Goal: Transaction & Acquisition: Obtain resource

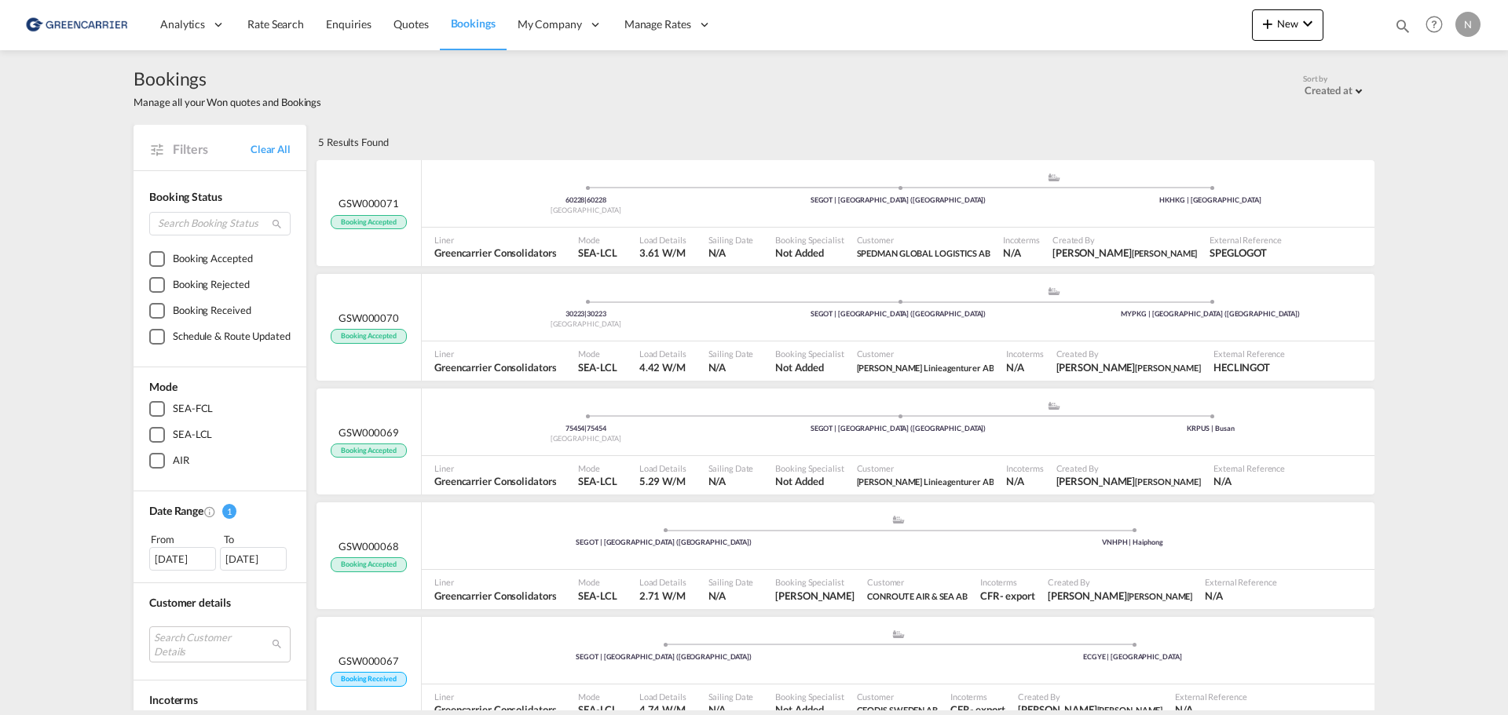
click at [466, 121] on div "Bookings Manage all your Won quotes and Bookings Sort by Created at Created at …" at bounding box center [753, 87] width 1241 height 75
click at [412, 20] on span "Quotes" at bounding box center [410, 23] width 35 height 13
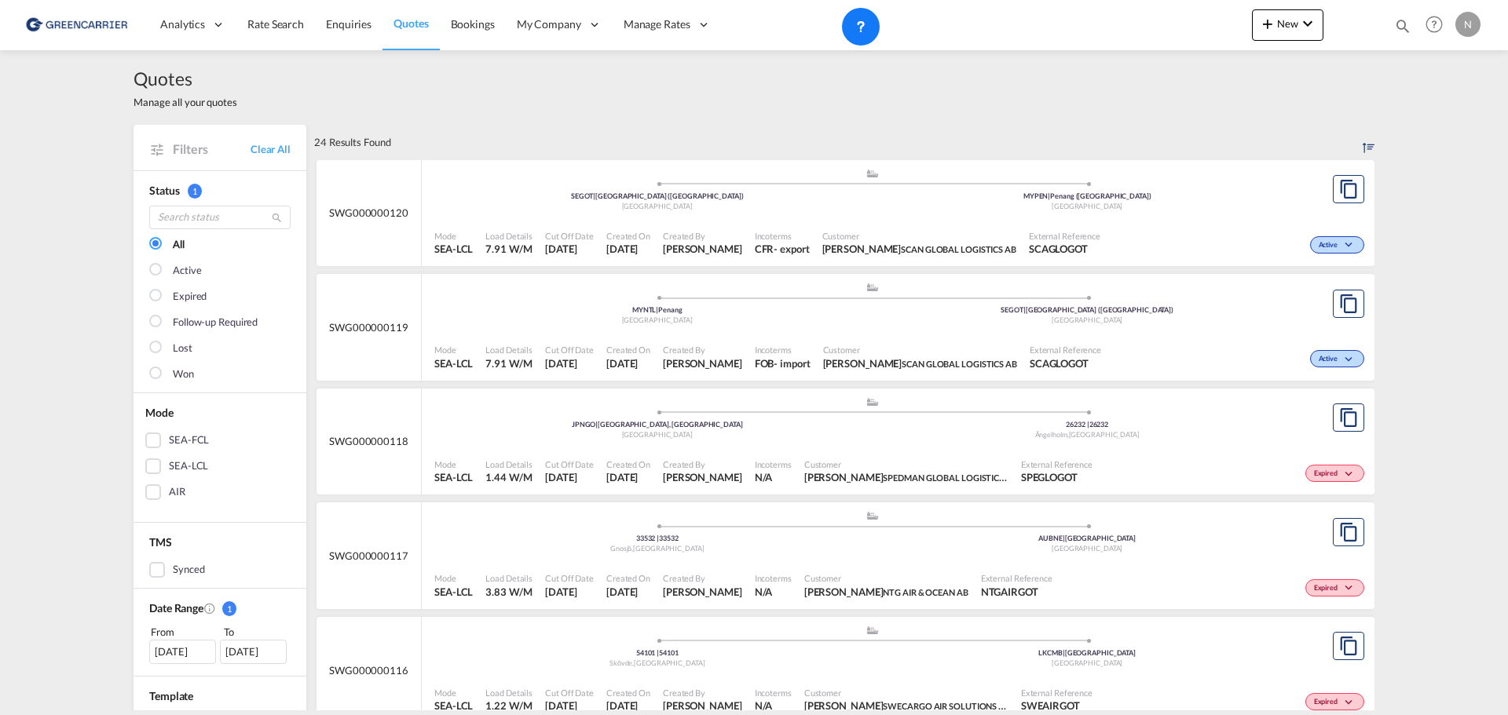
click at [1179, 565] on div "Mode SEA-LCL Load Details 3.83 W/M Cut Off Date [DATE] Created On [DATE] Create…" at bounding box center [898, 585] width 952 height 47
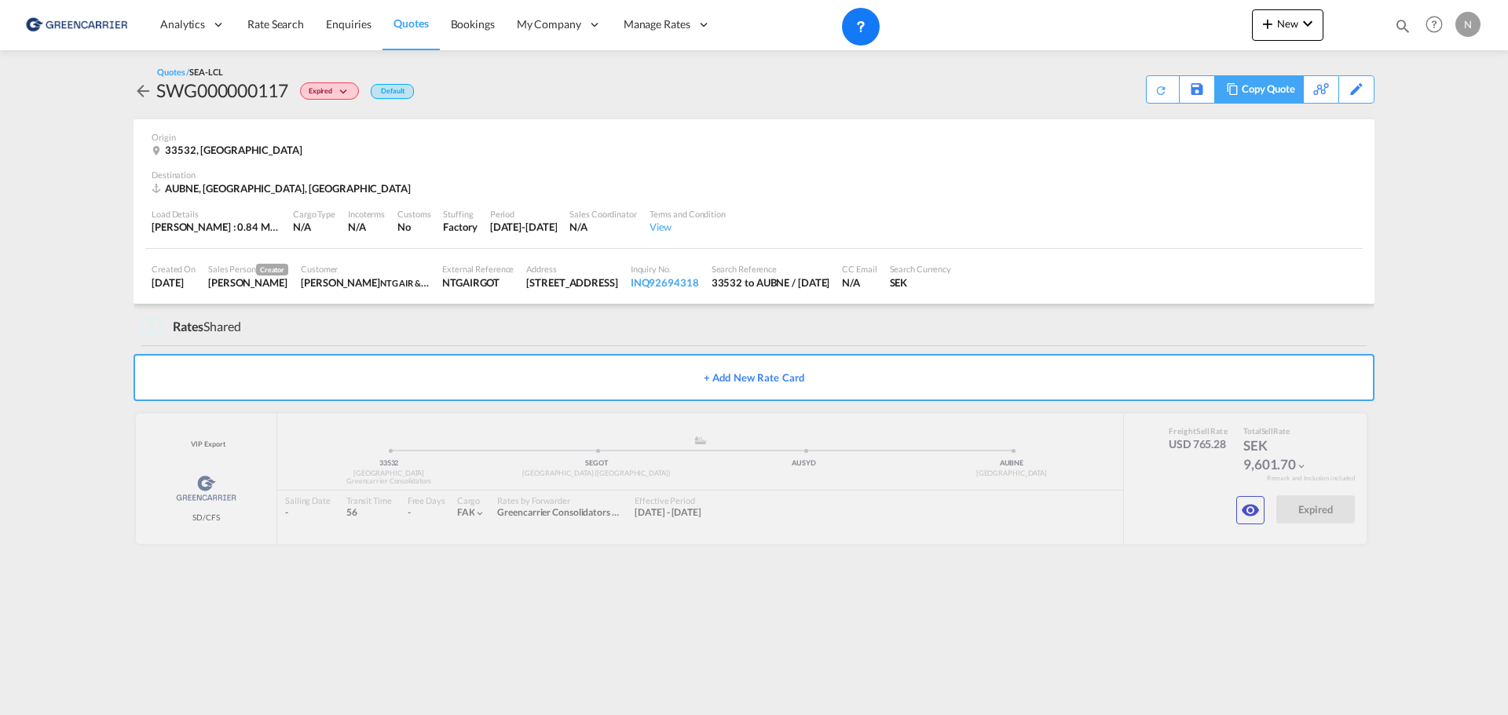
click at [1278, 89] on div "Copy Quote" at bounding box center [1267, 89] width 53 height 27
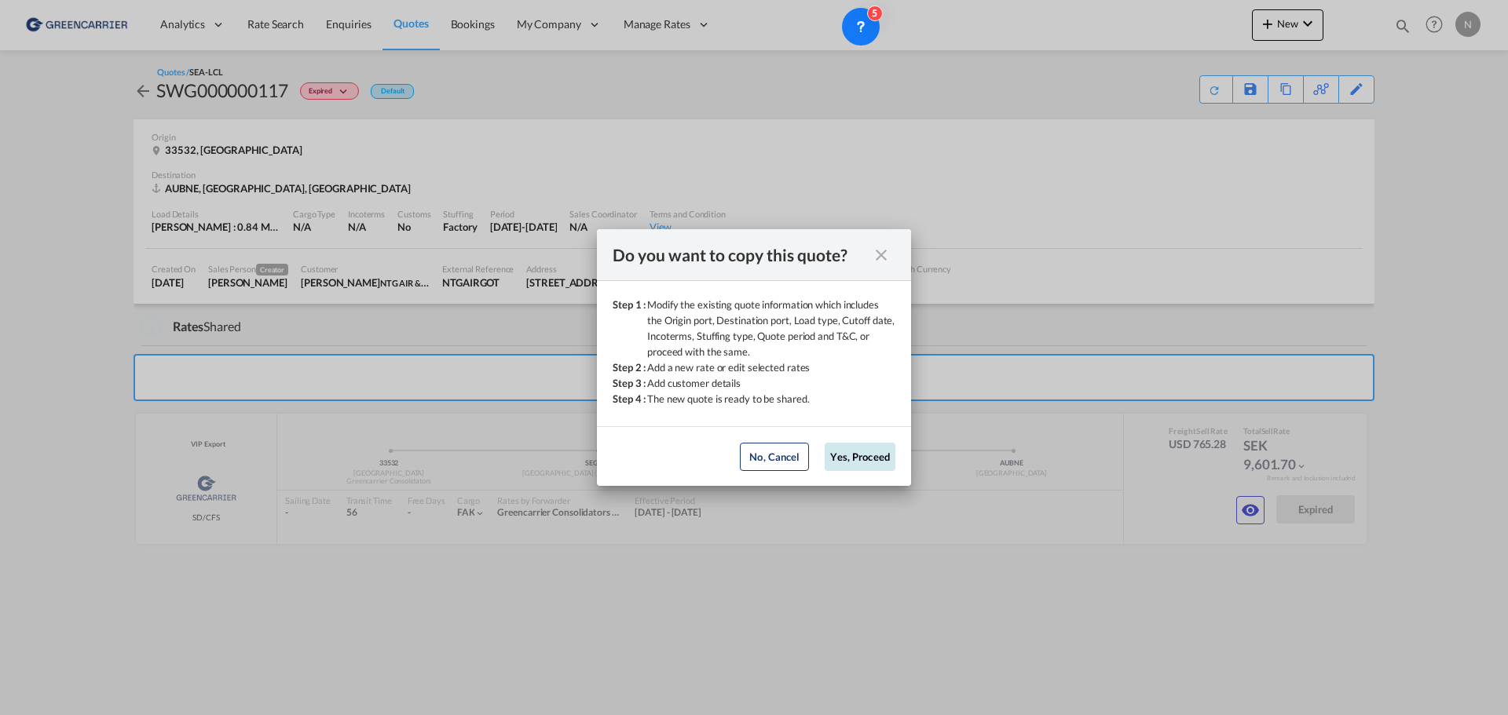
click at [864, 458] on button "Yes, Proceed" at bounding box center [859, 457] width 71 height 28
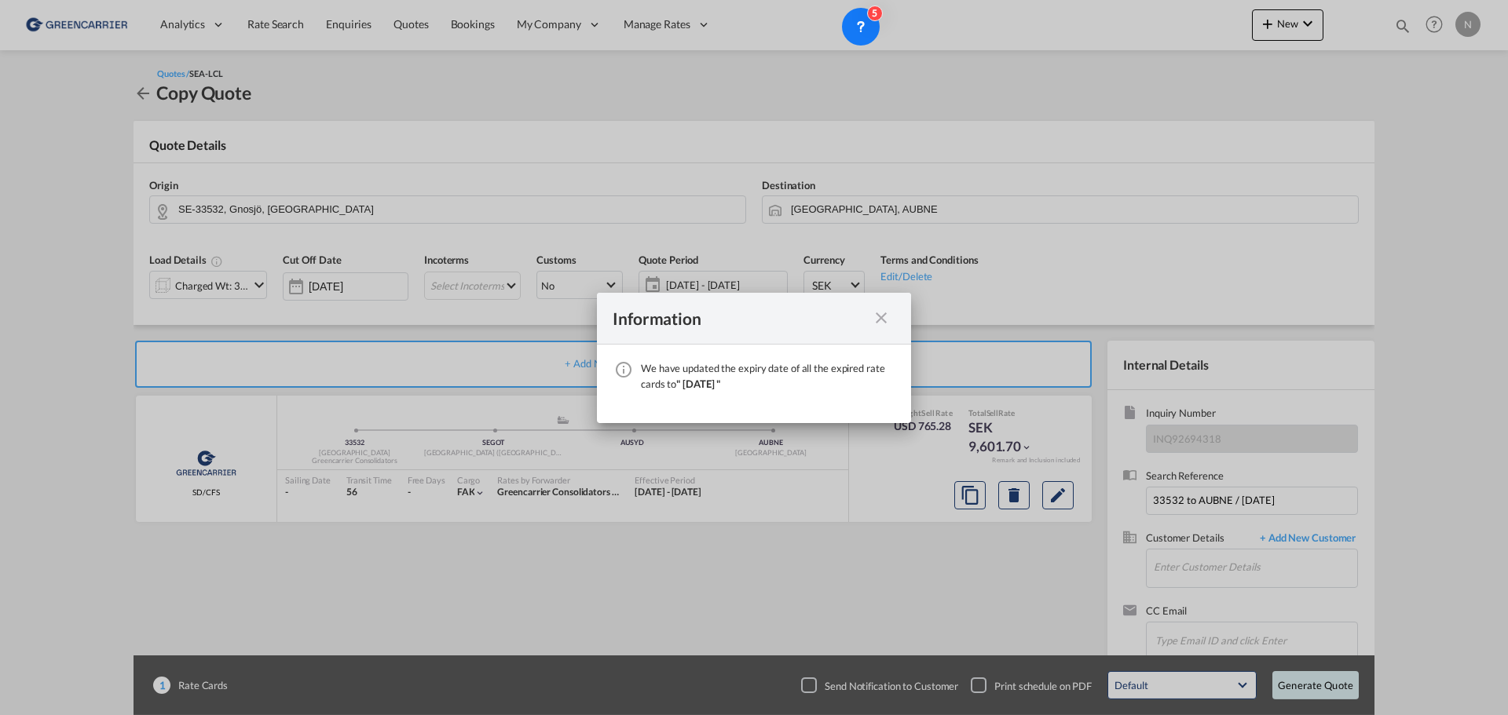
click at [232, 289] on div "Information We have updated the expiry date of all the expired rate cards to " …" at bounding box center [754, 357] width 1508 height 715
click at [883, 315] on md-icon "icon-close fg-AAA8AD cursor" at bounding box center [881, 318] width 19 height 19
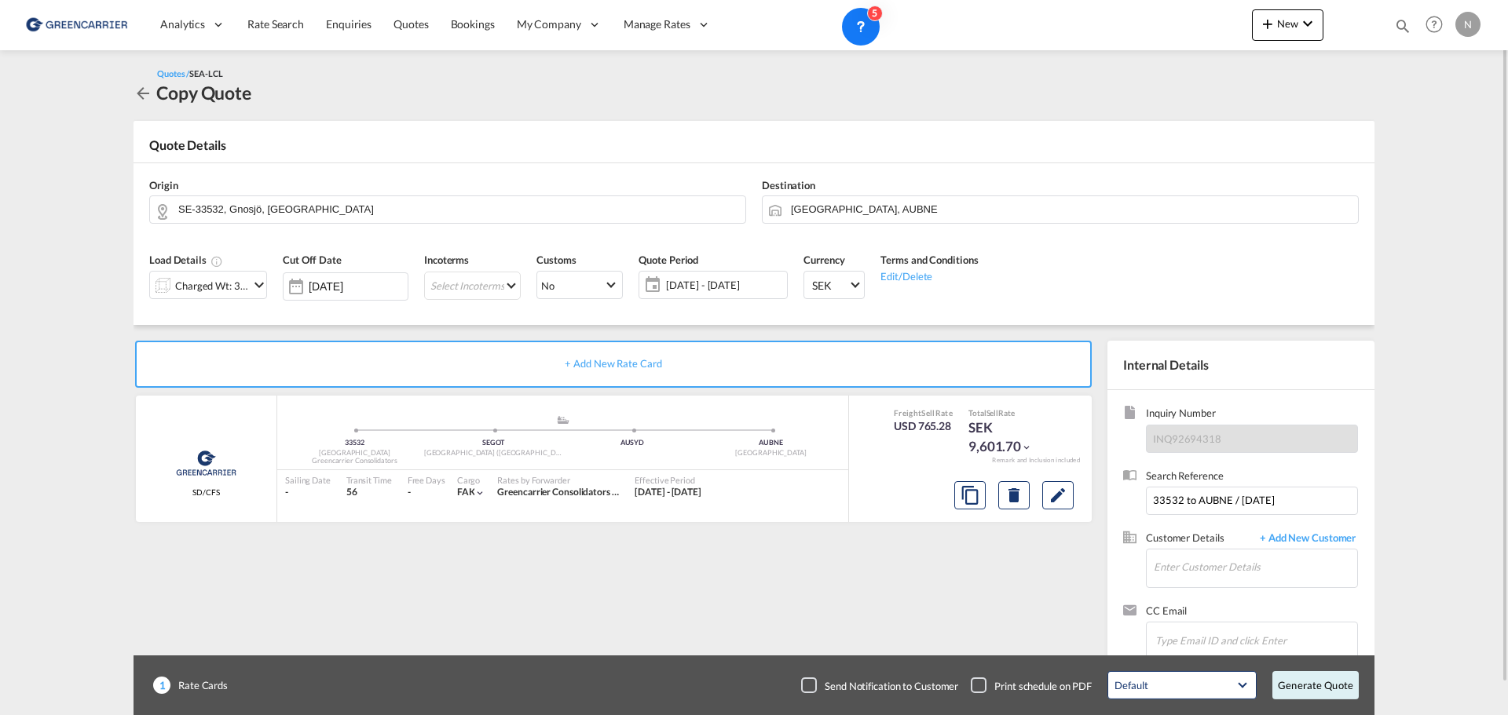
click at [686, 284] on span "[DATE] - [DATE]" at bounding box center [724, 285] width 117 height 14
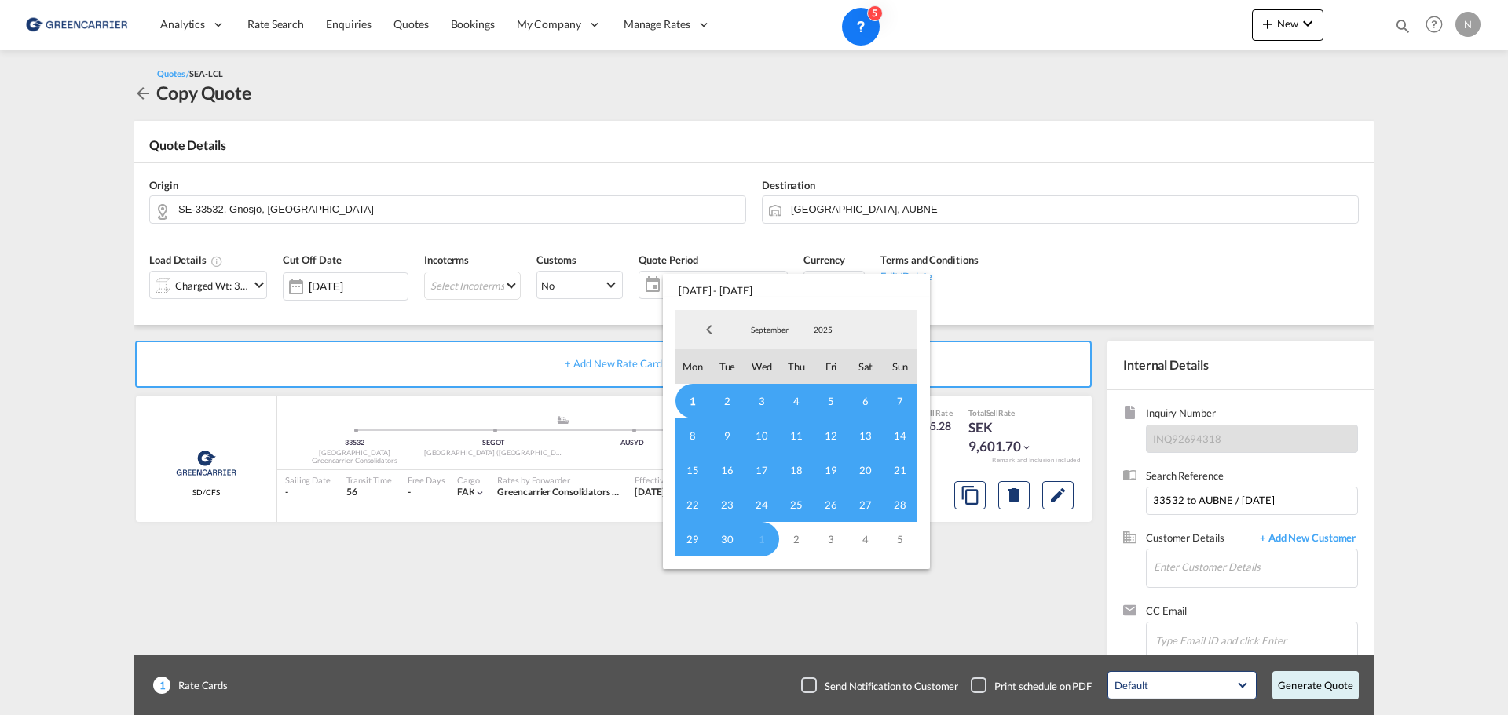
click at [707, 243] on md-backdrop at bounding box center [754, 357] width 1508 height 715
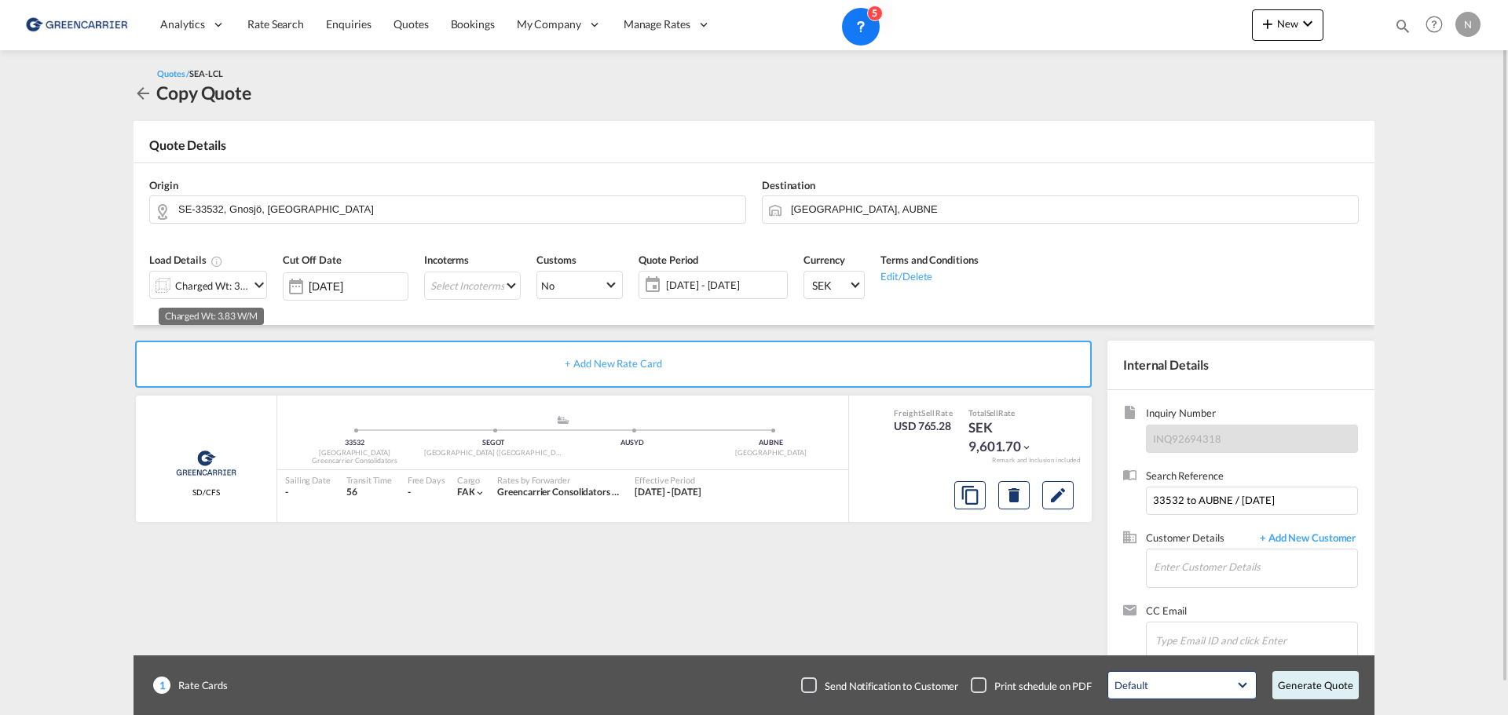
click at [221, 282] on div "Charged Wt: 3.83 W/M" at bounding box center [212, 286] width 74 height 22
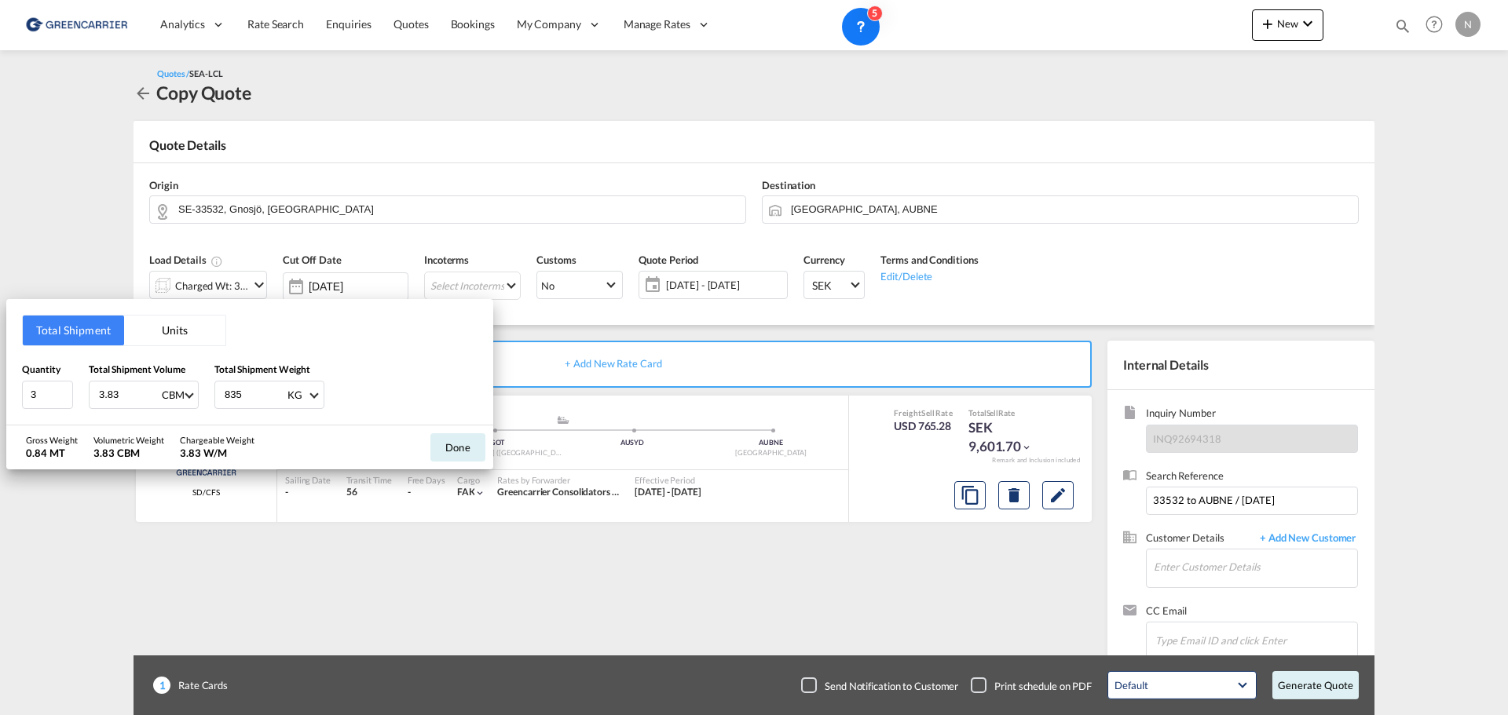
click at [197, 338] on button "Units" at bounding box center [174, 331] width 101 height 30
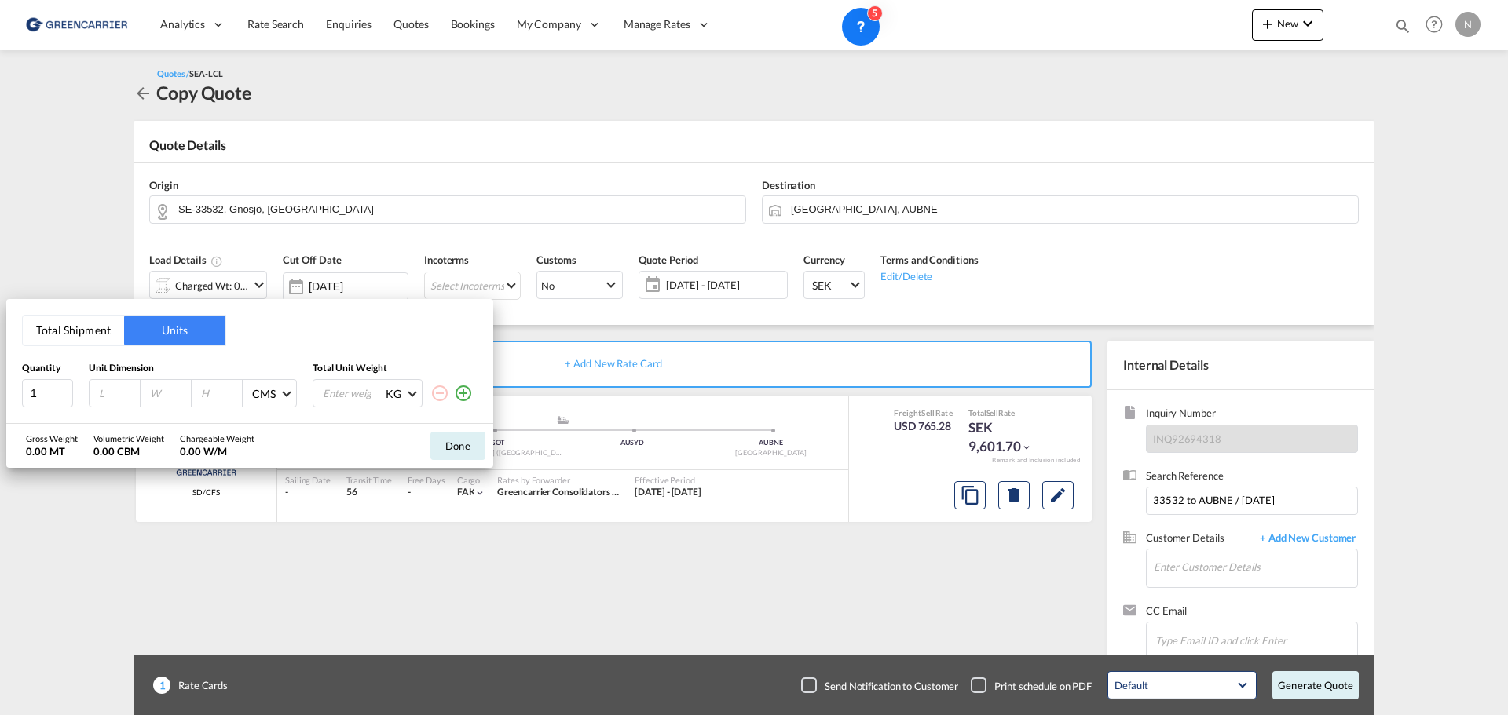
click at [107, 393] on input "number" at bounding box center [118, 393] width 42 height 14
type input "120"
type input "80"
type input "157"
type input "336"
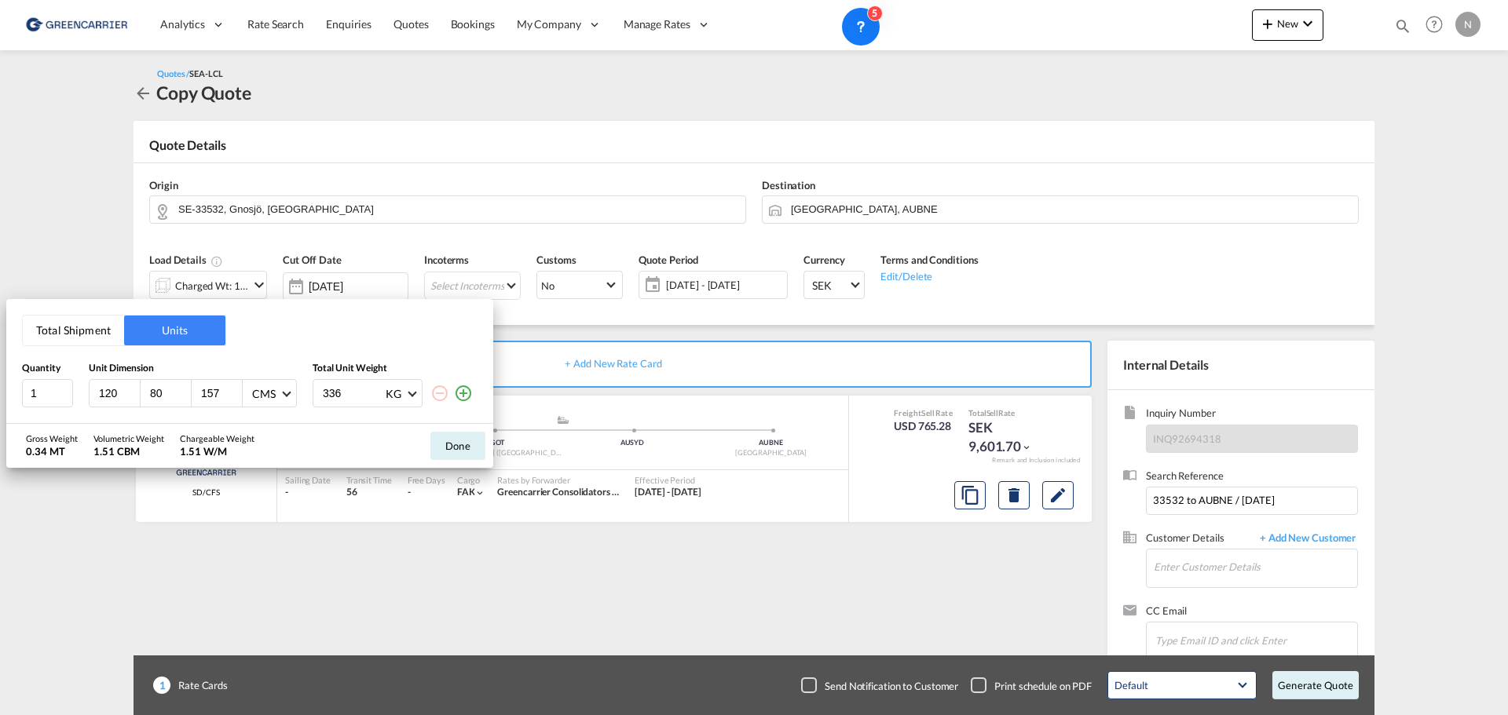
click at [465, 390] on md-icon "icon-plus-circle-outline" at bounding box center [463, 393] width 19 height 19
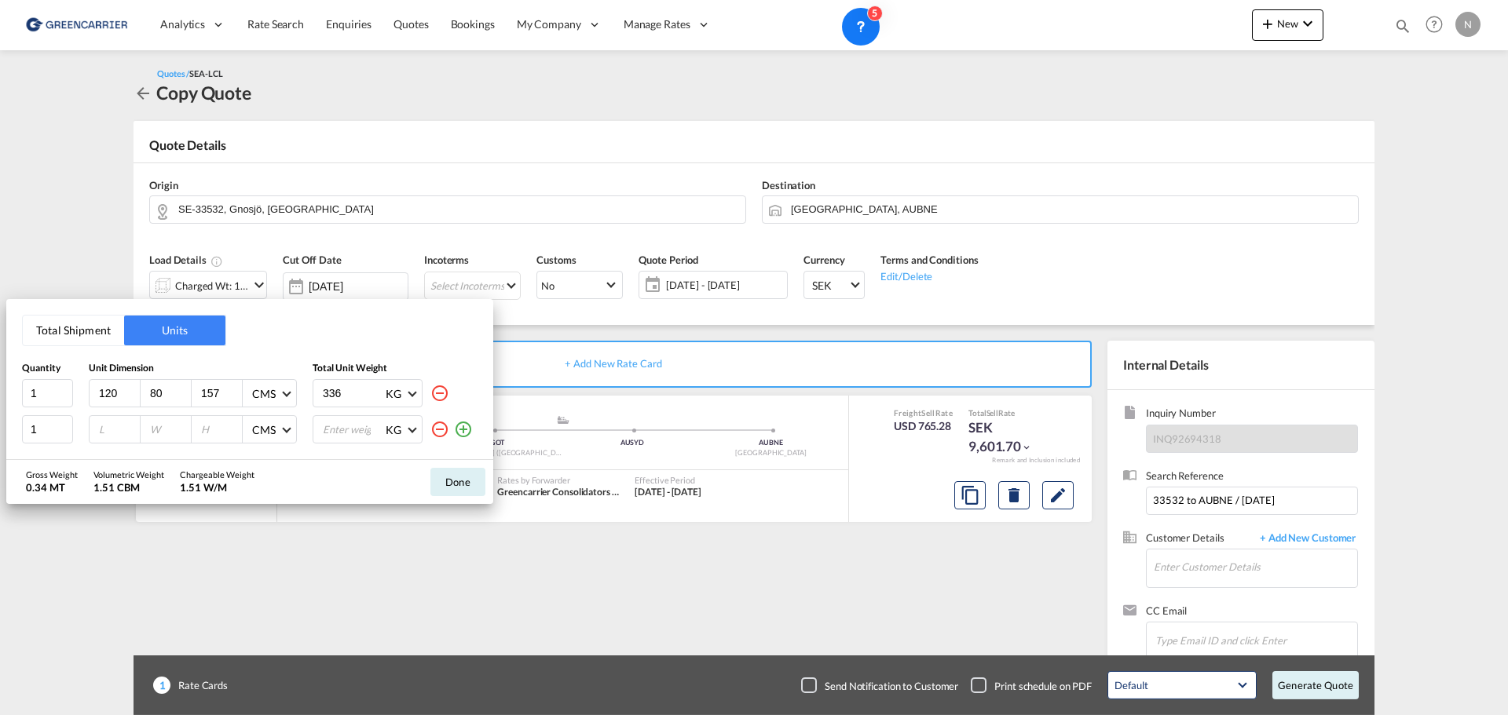
click at [119, 433] on input "number" at bounding box center [118, 429] width 42 height 14
type input "120"
type input "80"
type input "157"
type input "337"
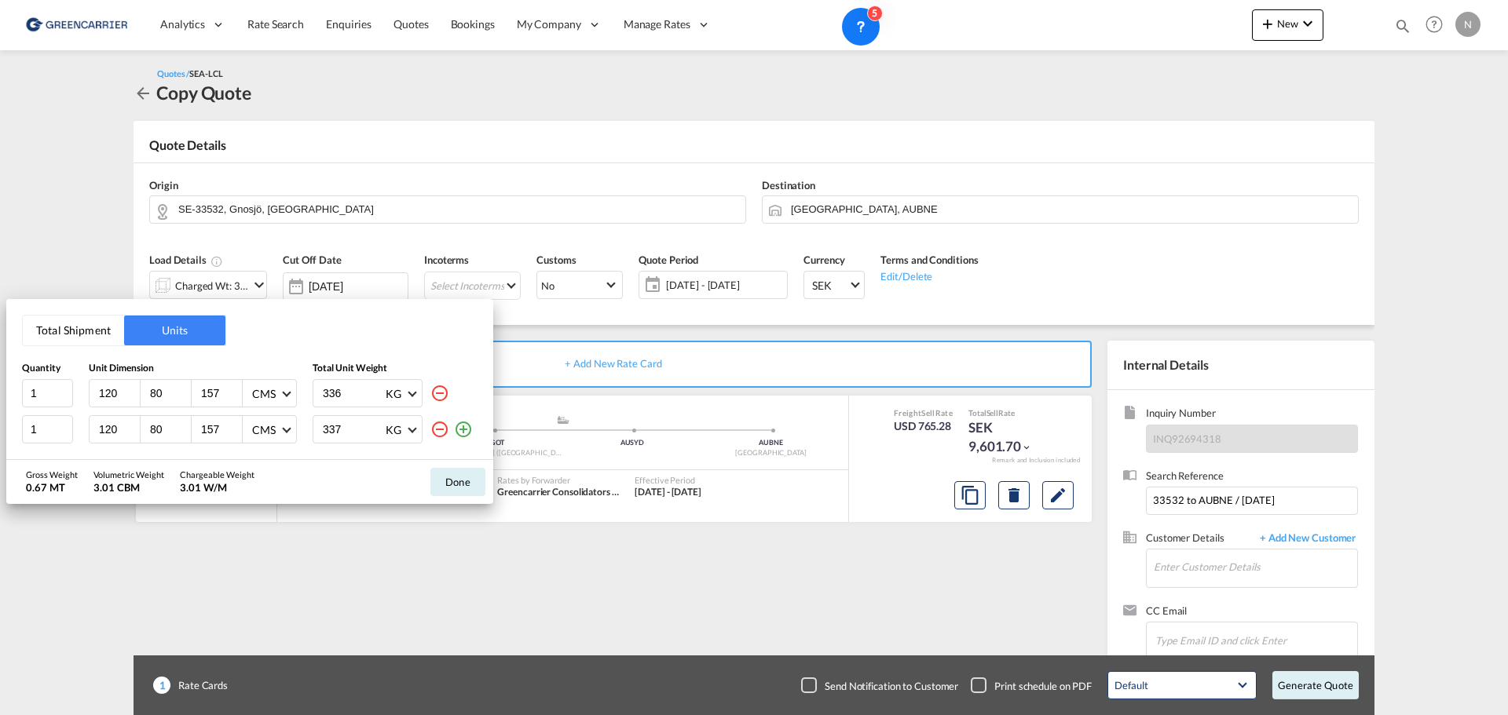
click at [469, 428] on md-icon "icon-plus-circle-outline" at bounding box center [463, 429] width 19 height 19
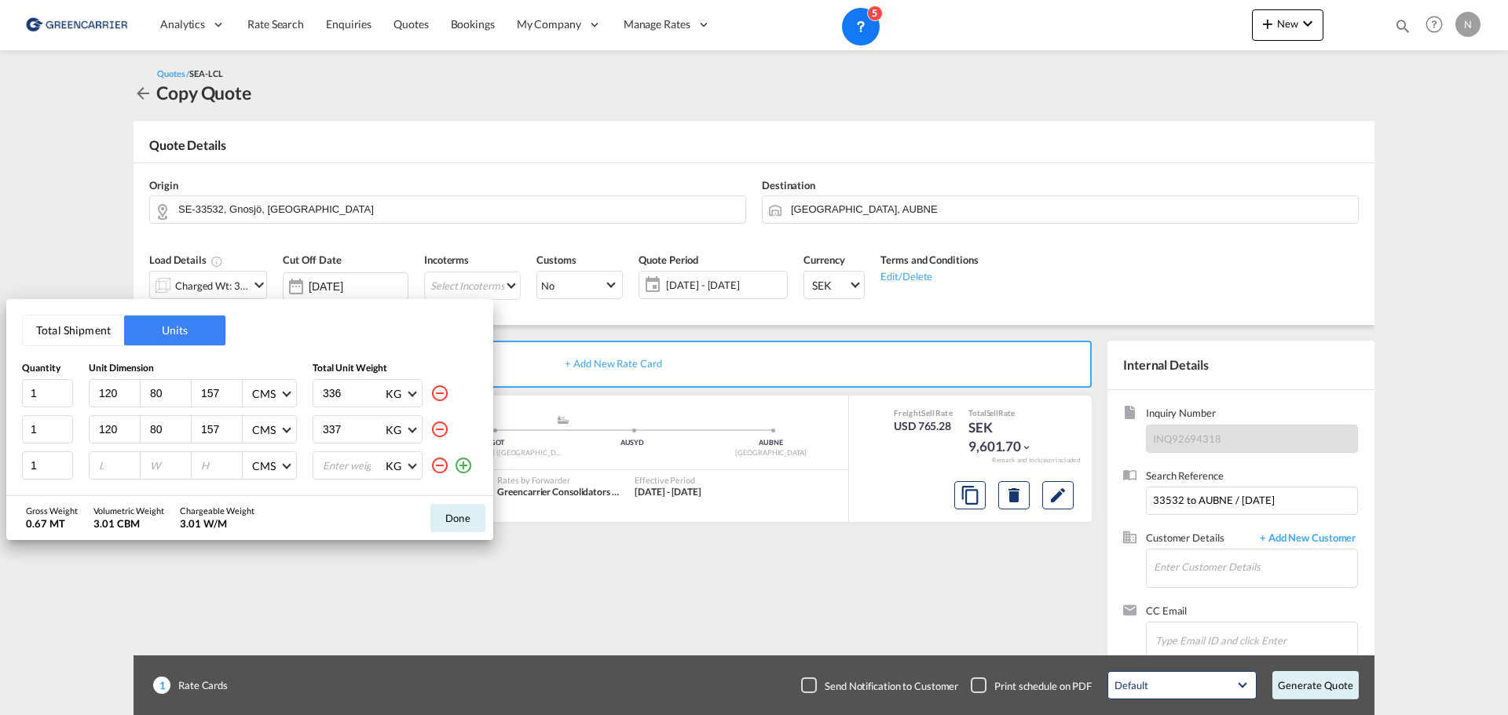
click at [125, 468] on input "number" at bounding box center [118, 466] width 42 height 14
type input "120"
type input "80"
type input "157"
type input "365"
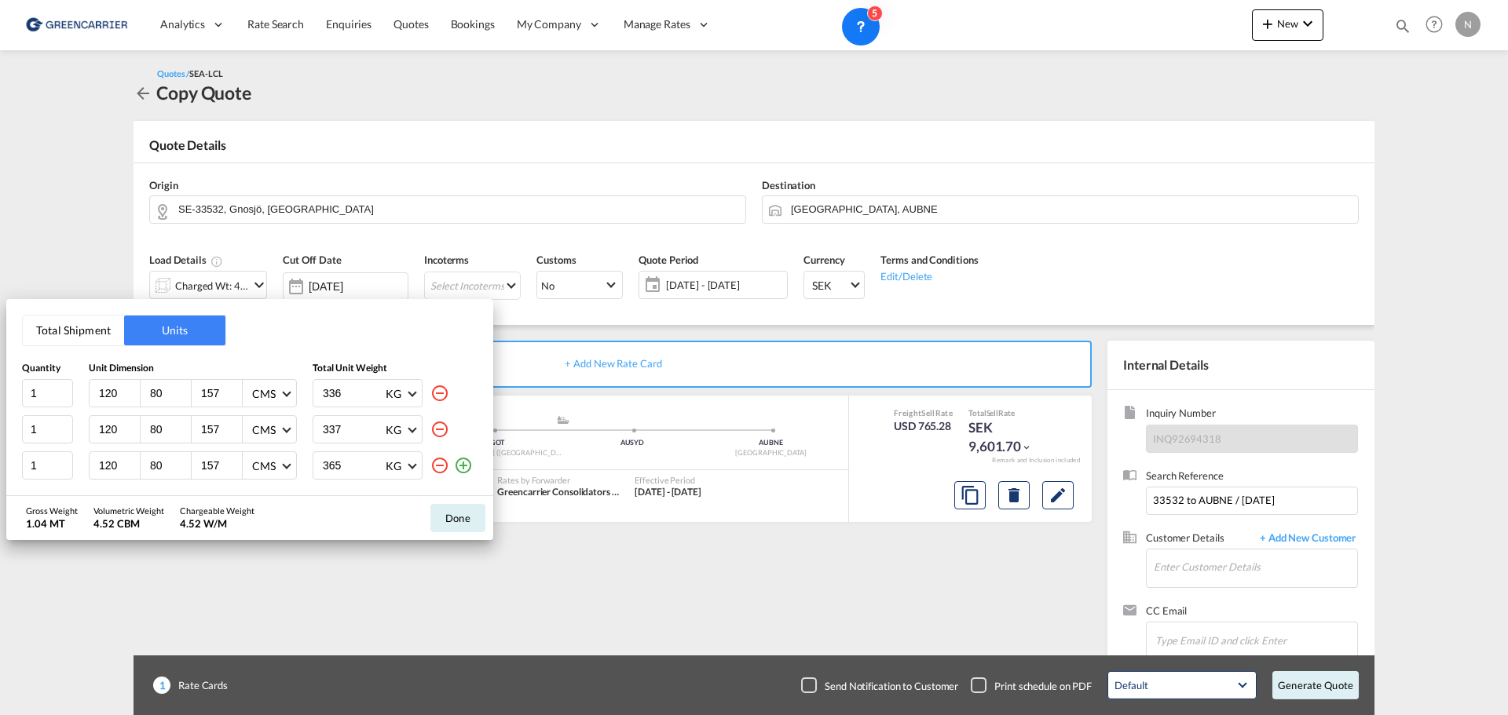
click at [467, 462] on md-icon "icon-plus-circle-outline" at bounding box center [463, 465] width 19 height 19
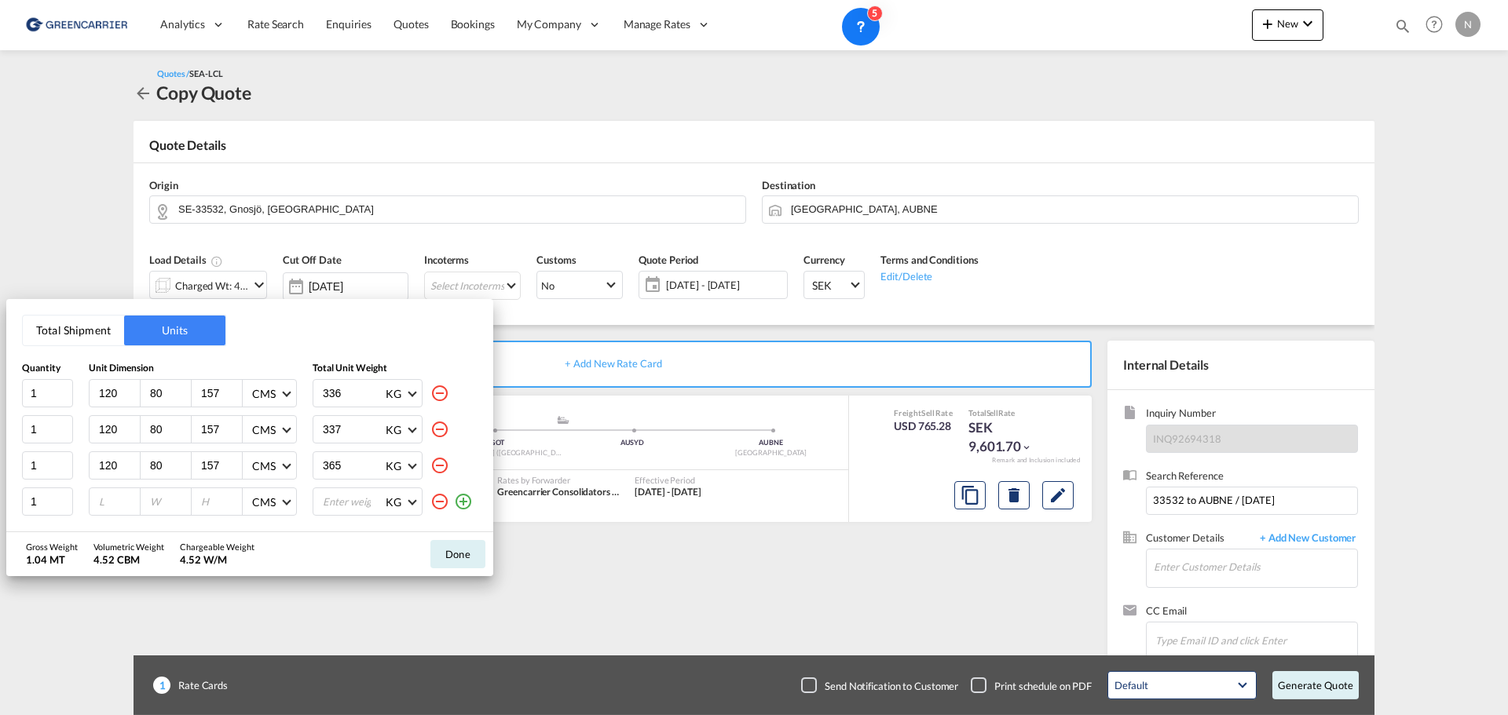
click at [113, 499] on input "number" at bounding box center [118, 502] width 42 height 14
type input "120"
type input "80"
type input "98"
type input "230"
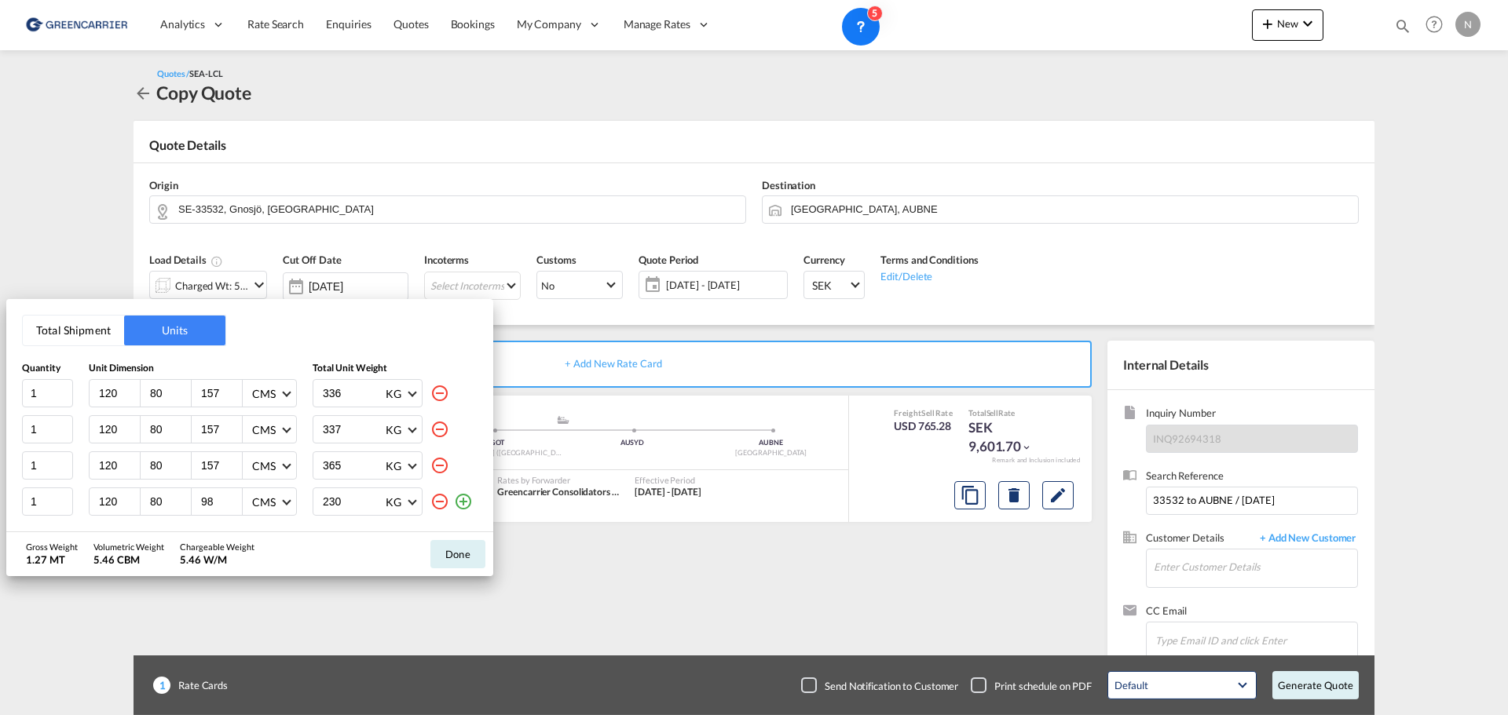
click at [467, 496] on md-icon "icon-plus-circle-outline" at bounding box center [463, 501] width 19 height 19
click at [111, 506] on input "number" at bounding box center [118, 505] width 42 height 14
type input "120"
type input "80"
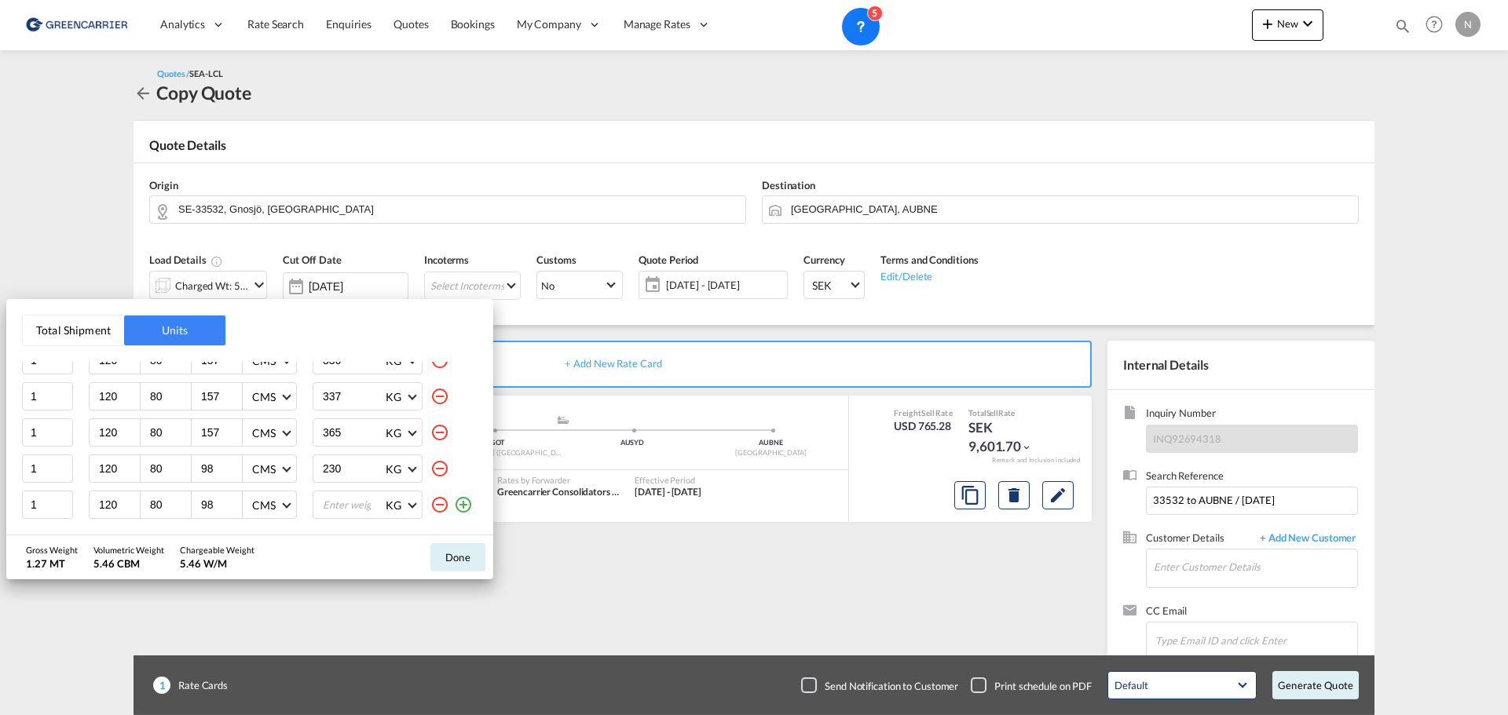
type input "98"
type input "4"
type input "149"
click at [464, 552] on button "Done" at bounding box center [457, 557] width 55 height 28
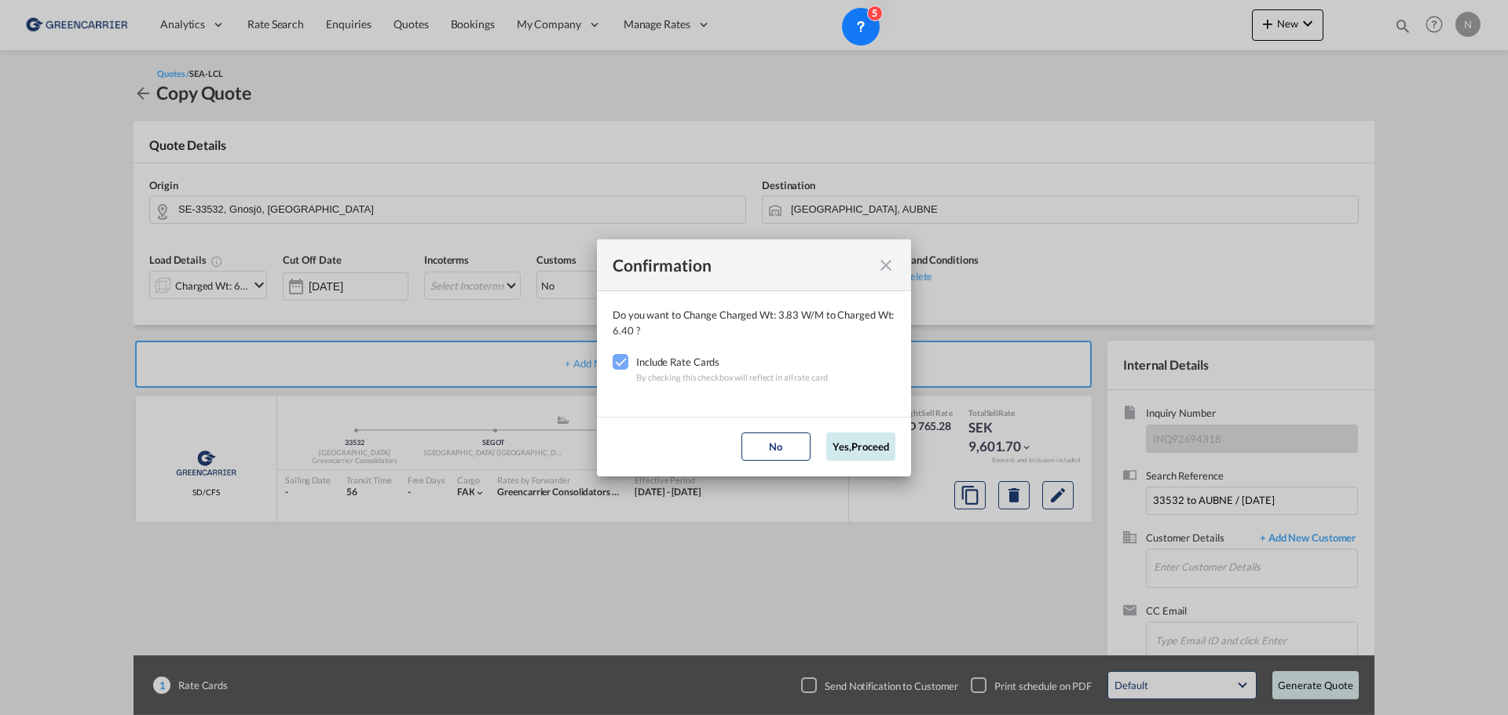
click at [862, 442] on button "Yes,Proceed" at bounding box center [860, 447] width 69 height 28
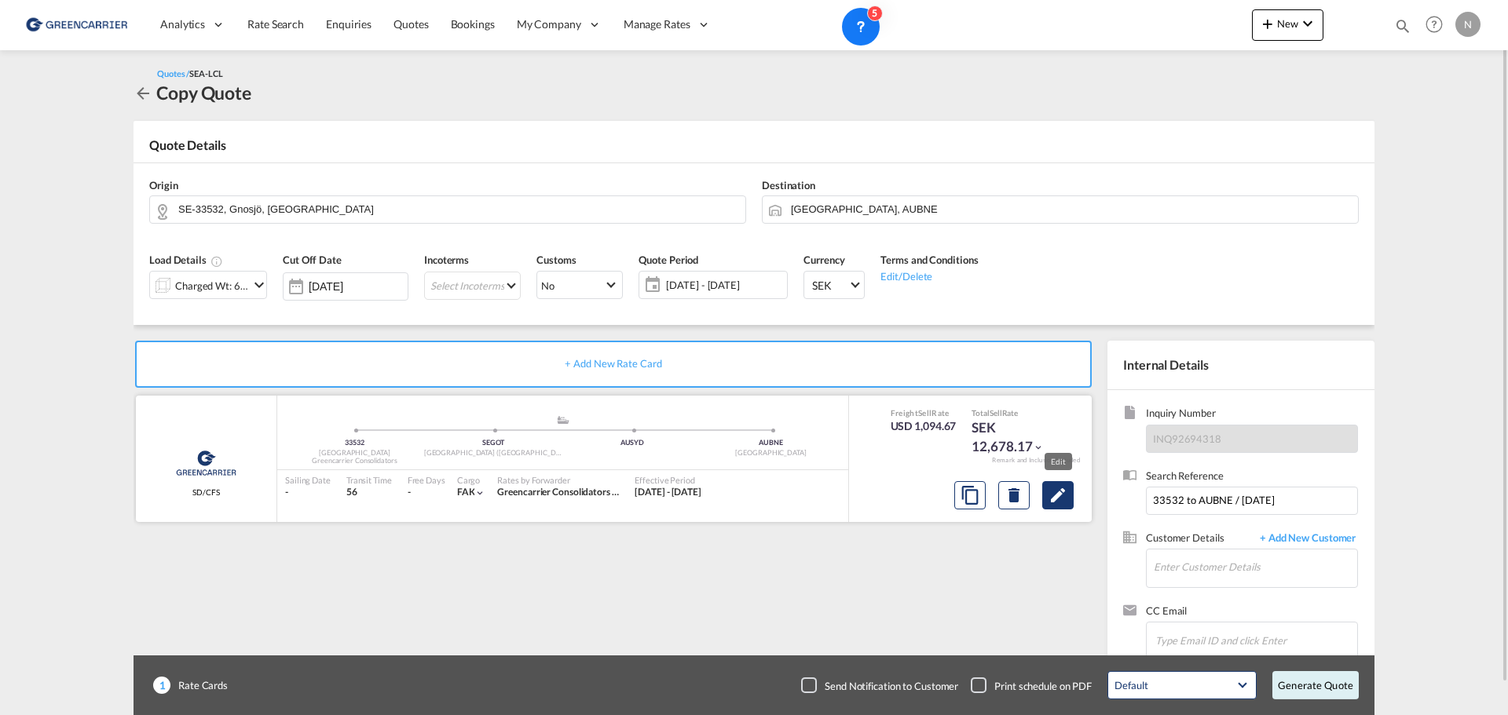
click at [1058, 497] on md-icon "Edit" at bounding box center [1057, 495] width 19 height 19
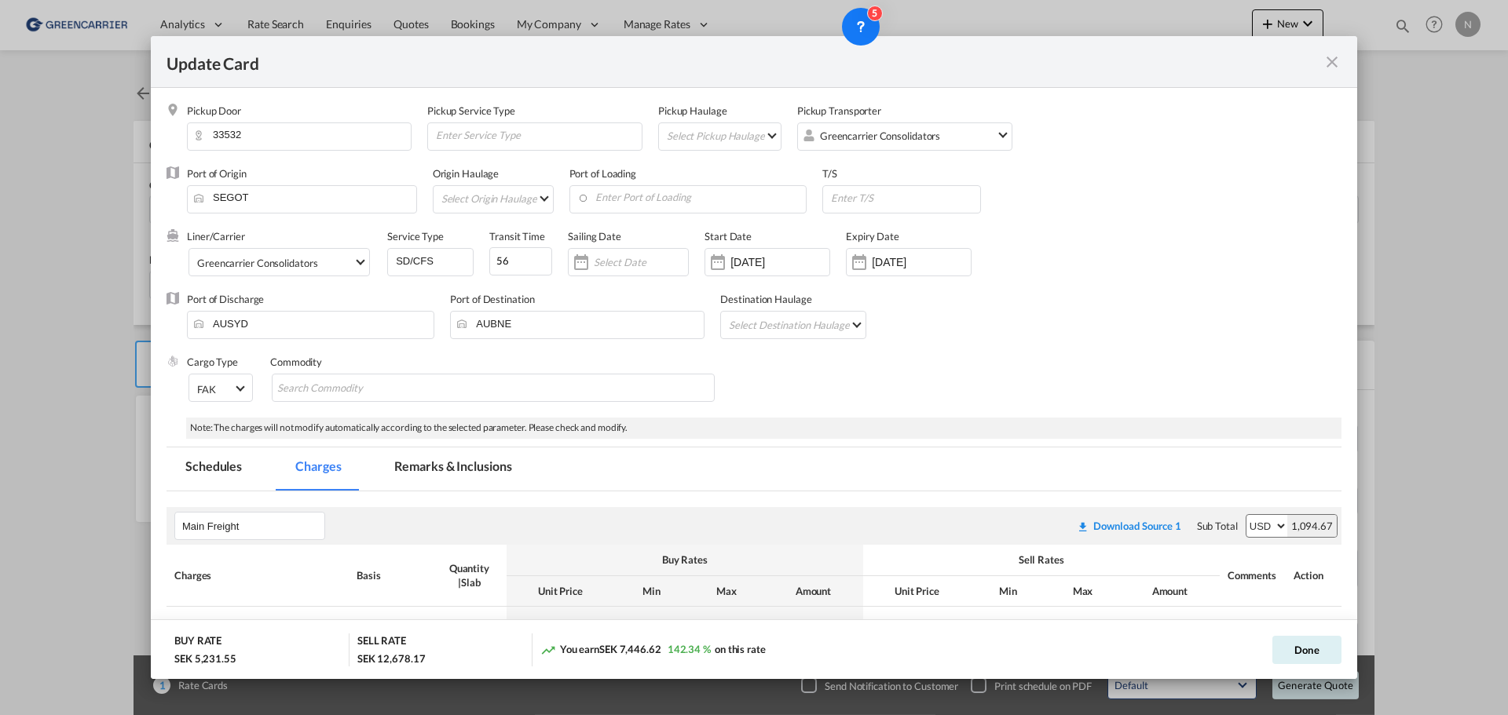
select select "per_w/m"
select select "per_shipment"
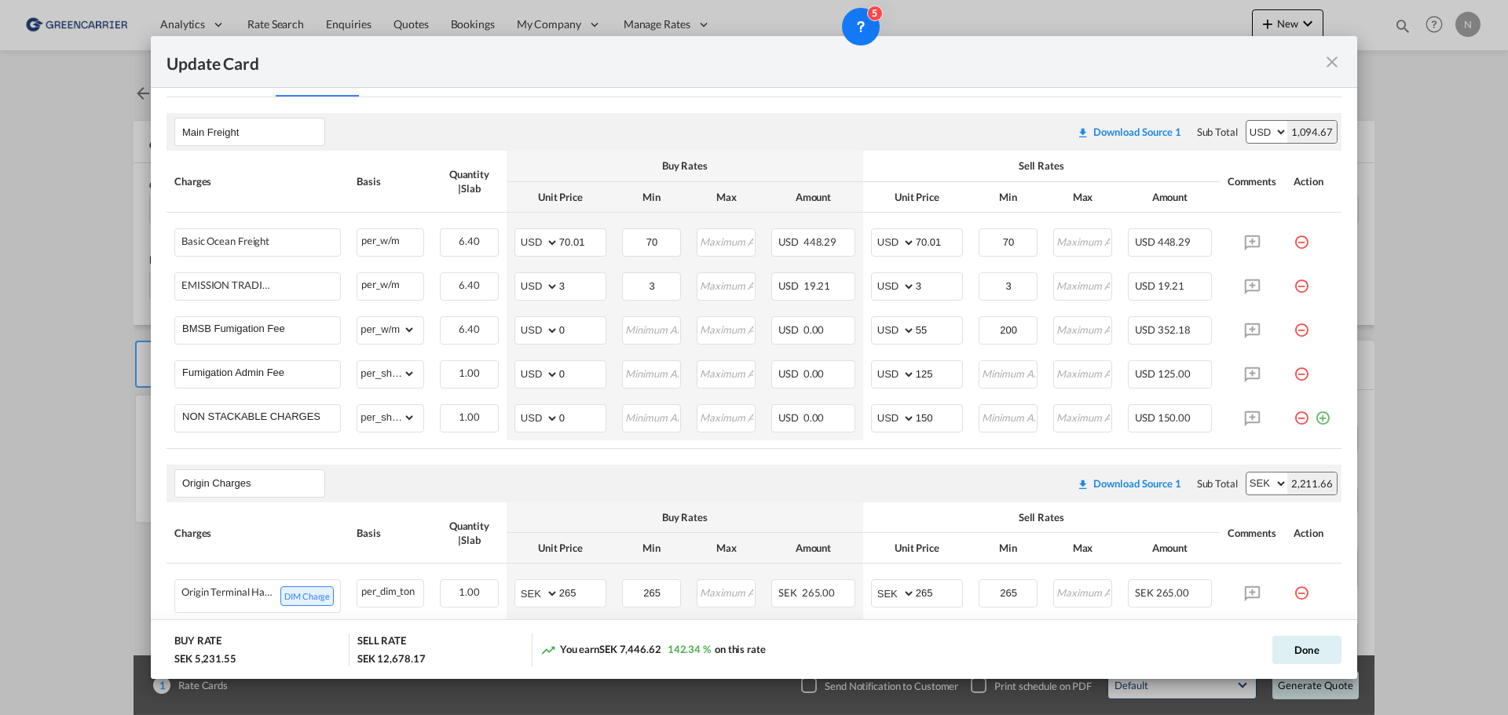
scroll to position [393, 0]
click at [916, 419] on input "150" at bounding box center [939, 419] width 46 height 24
type input "250"
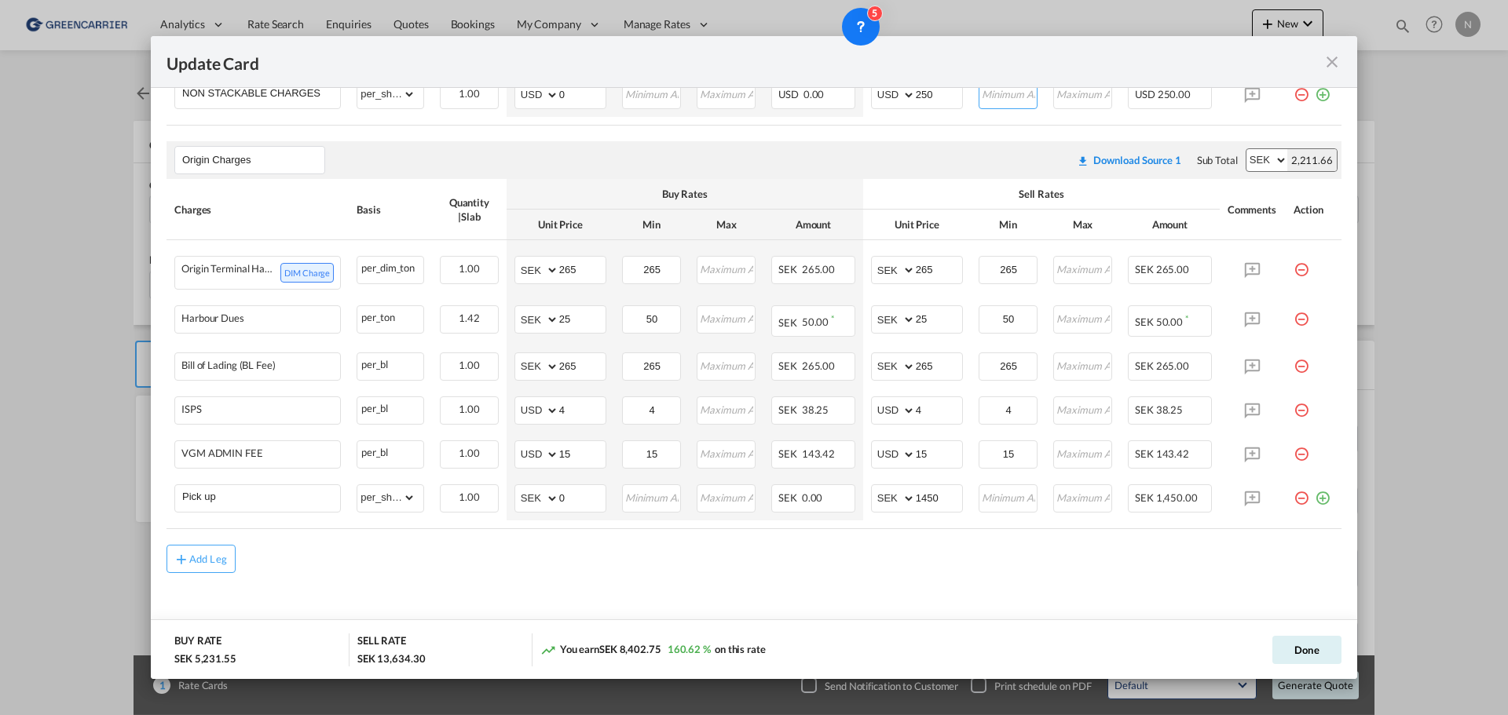
scroll to position [726, 0]
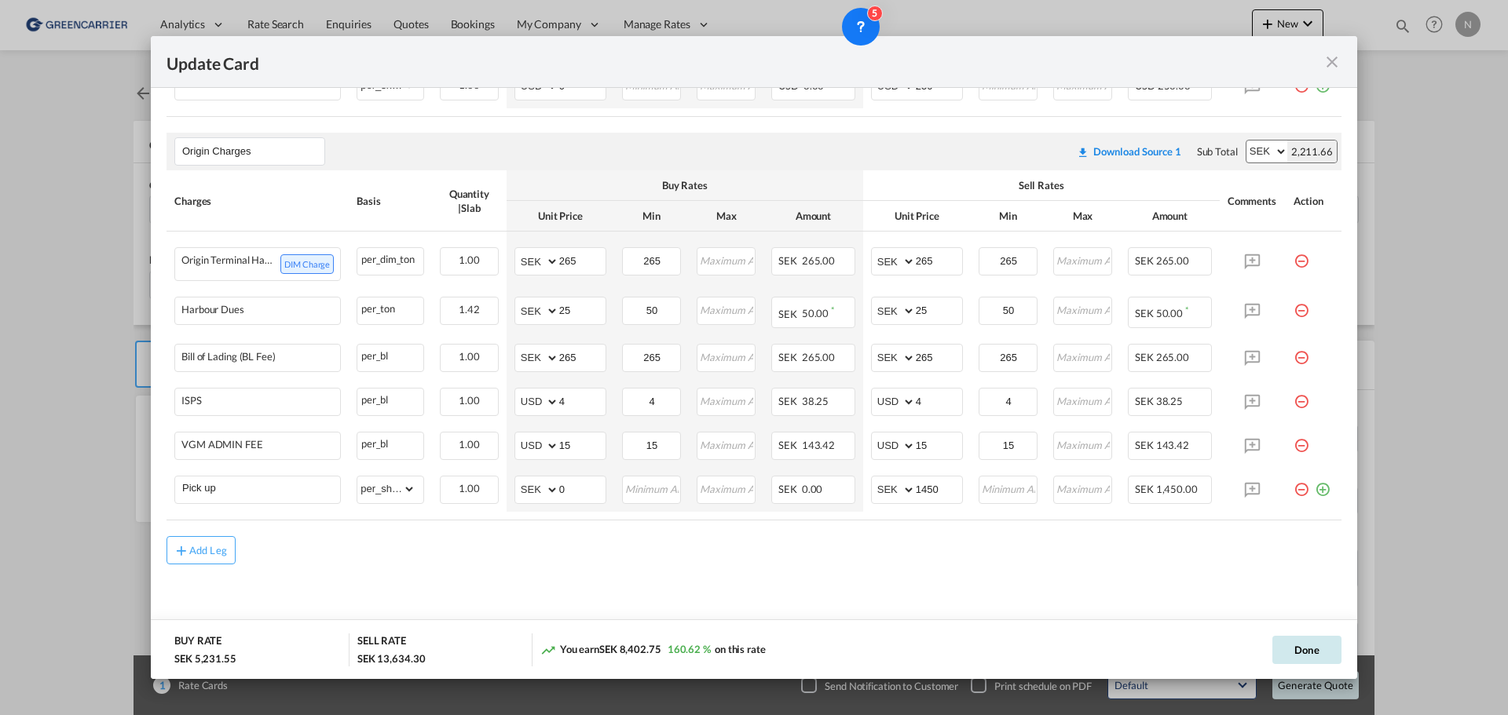
click at [1315, 653] on button "Done" at bounding box center [1306, 650] width 69 height 28
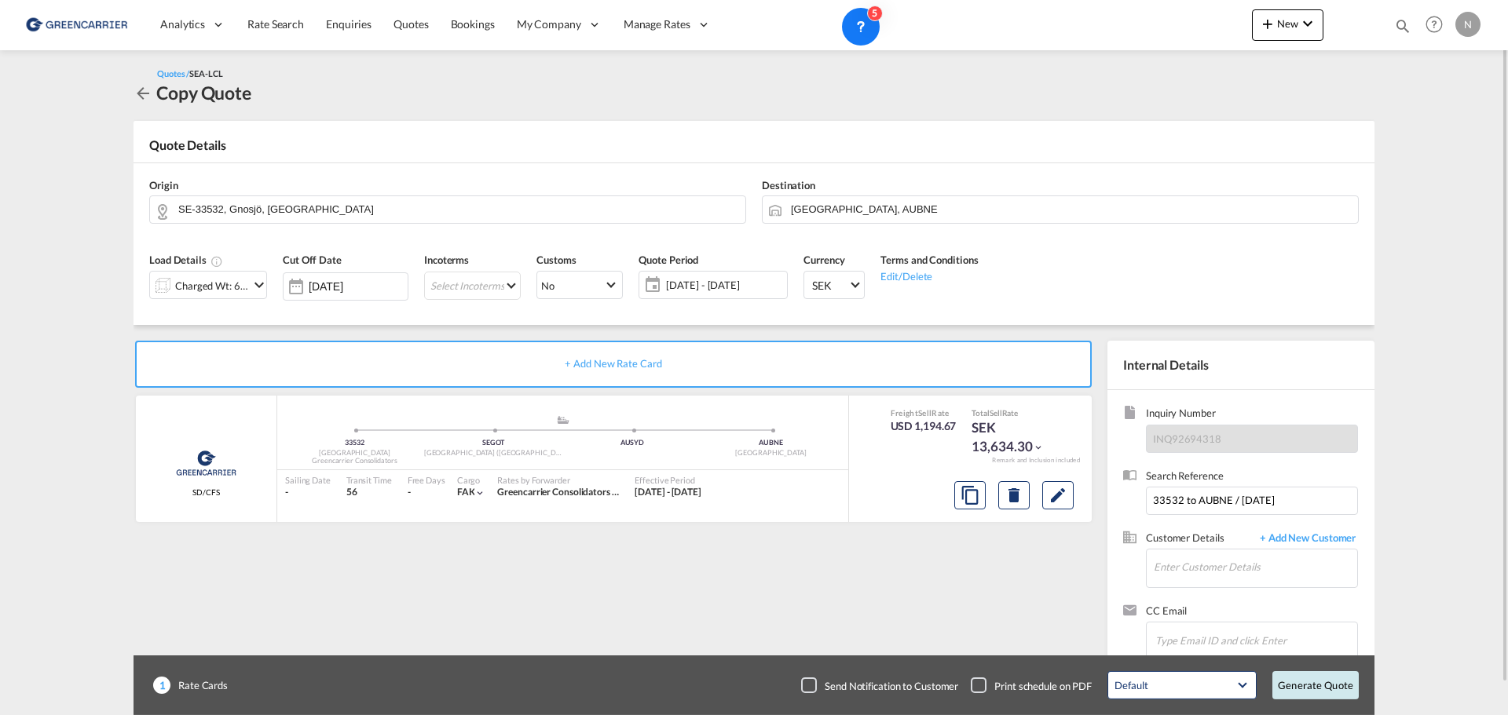
click at [1329, 685] on button "Generate Quote" at bounding box center [1315, 685] width 86 height 28
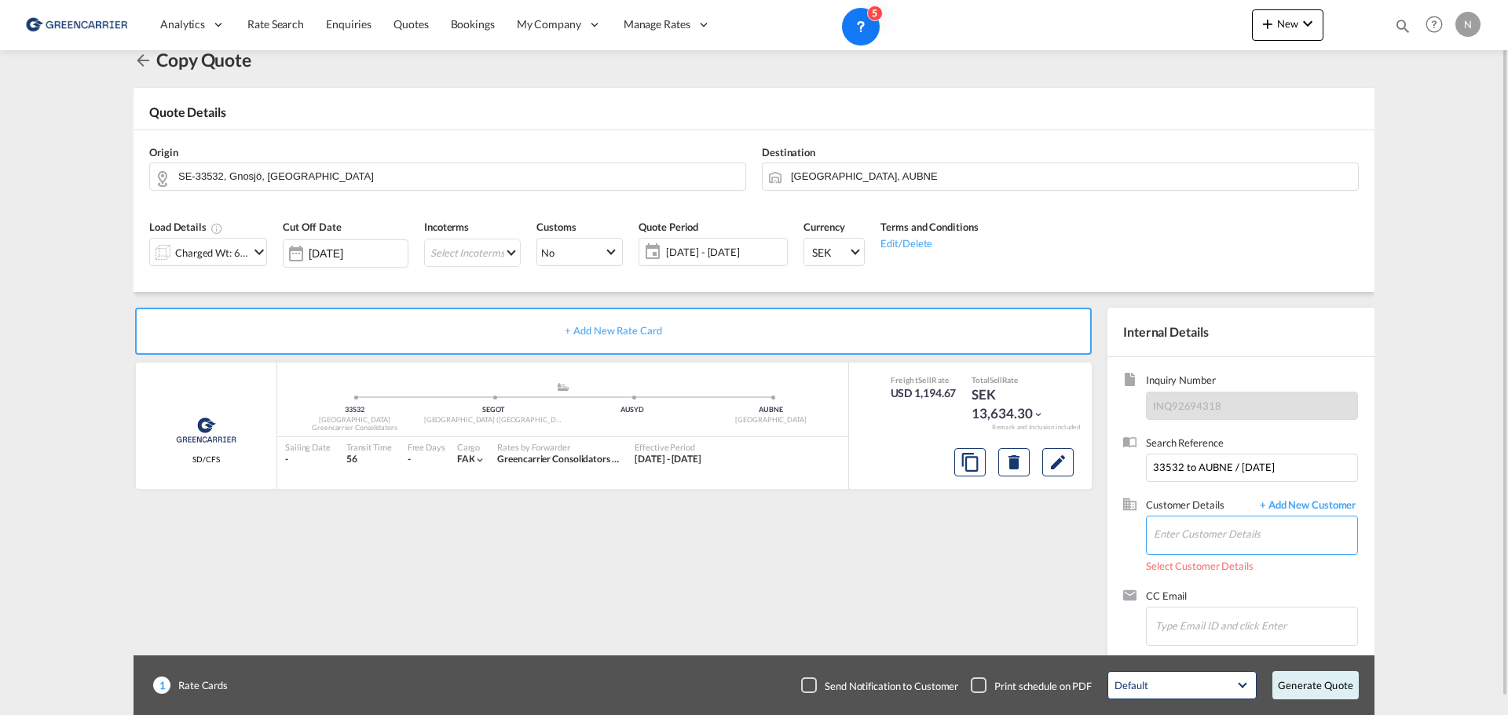
click at [1262, 539] on input "Enter Customer Details" at bounding box center [1254, 534] width 203 height 35
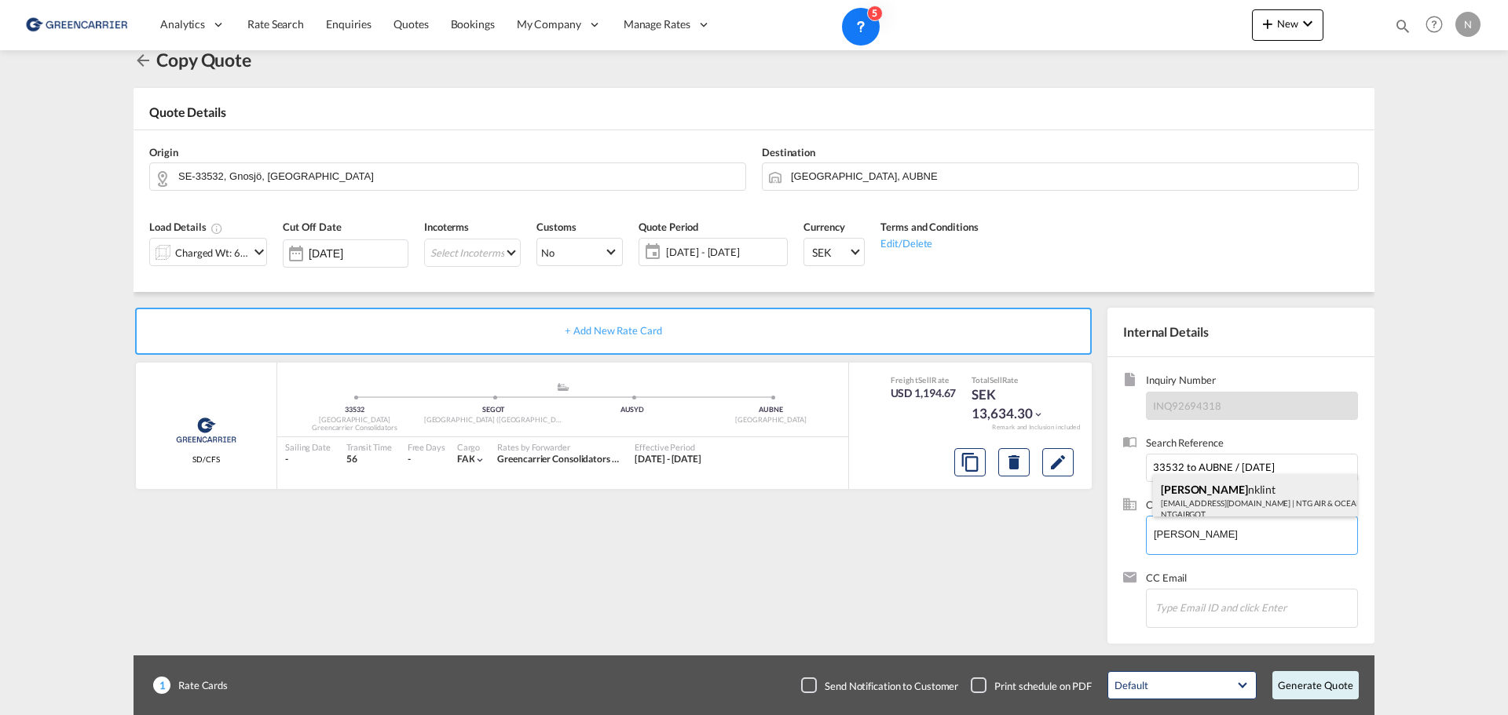
click at [1256, 488] on div "[PERSON_NAME] nklint [EMAIL_ADDRESS][DOMAIN_NAME] | NTG AIR & OCEAN AB | NTGAIR…" at bounding box center [1255, 500] width 204 height 53
type input "NTG AIR & OCEAN AB, [PERSON_NAME], [EMAIL_ADDRESS][DOMAIN_NAME]"
click at [1312, 682] on button "Generate Quote" at bounding box center [1315, 685] width 86 height 28
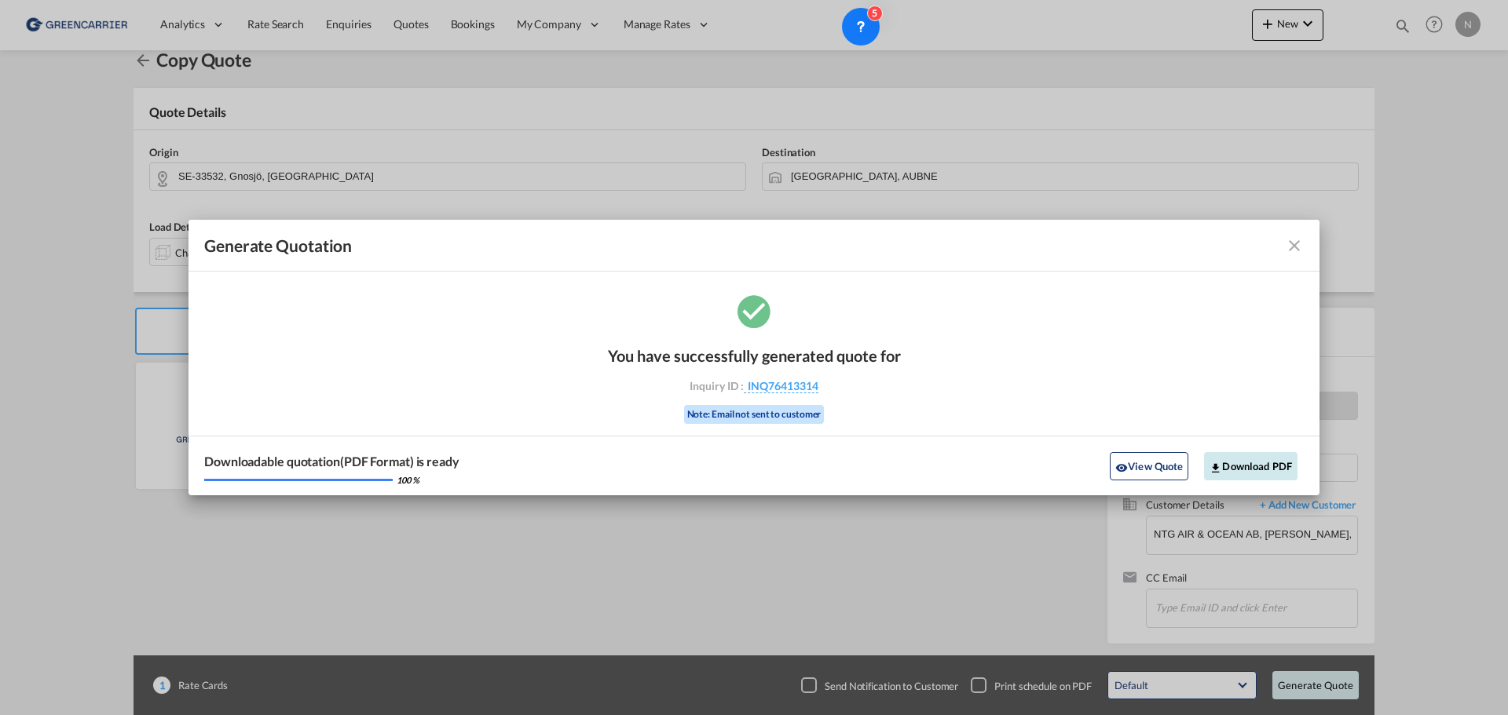
click at [1252, 470] on button "Download PDF" at bounding box center [1250, 466] width 93 height 28
click at [1292, 242] on md-icon "icon-close fg-AAA8AD cursor m-0" at bounding box center [1294, 245] width 19 height 19
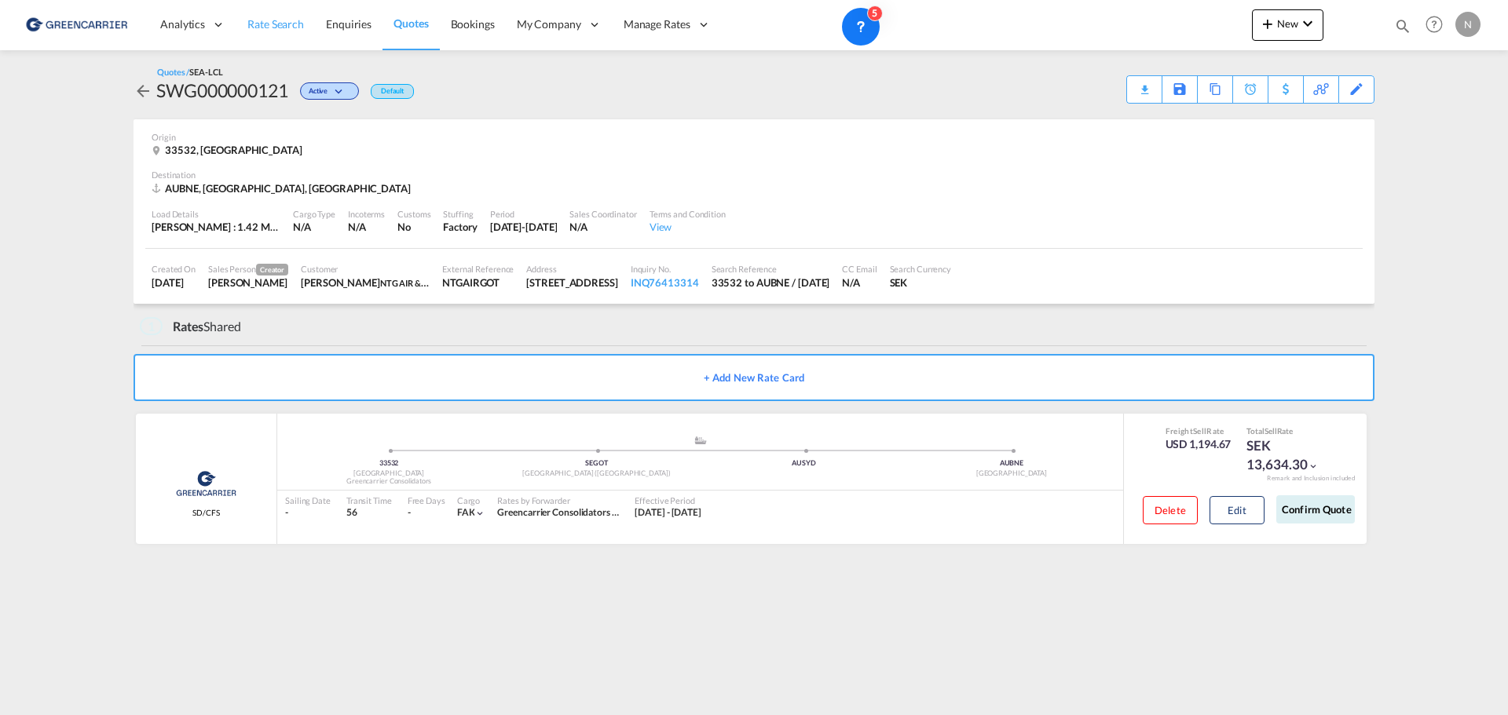
click at [280, 28] on span "Rate Search" at bounding box center [275, 23] width 57 height 13
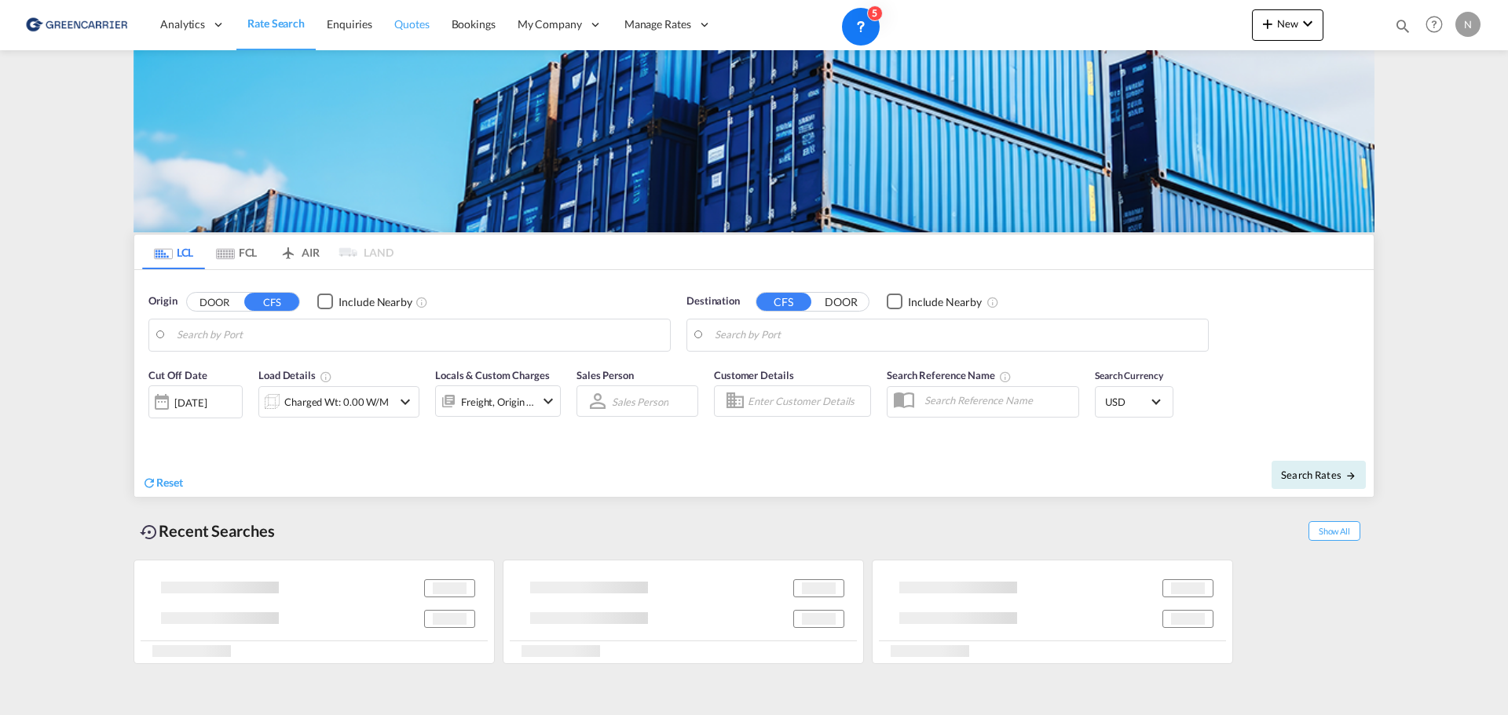
type input "[GEOGRAPHIC_DATA], HKHKG"
type input "[GEOGRAPHIC_DATA] ([GEOGRAPHIC_DATA]), [GEOGRAPHIC_DATA]"
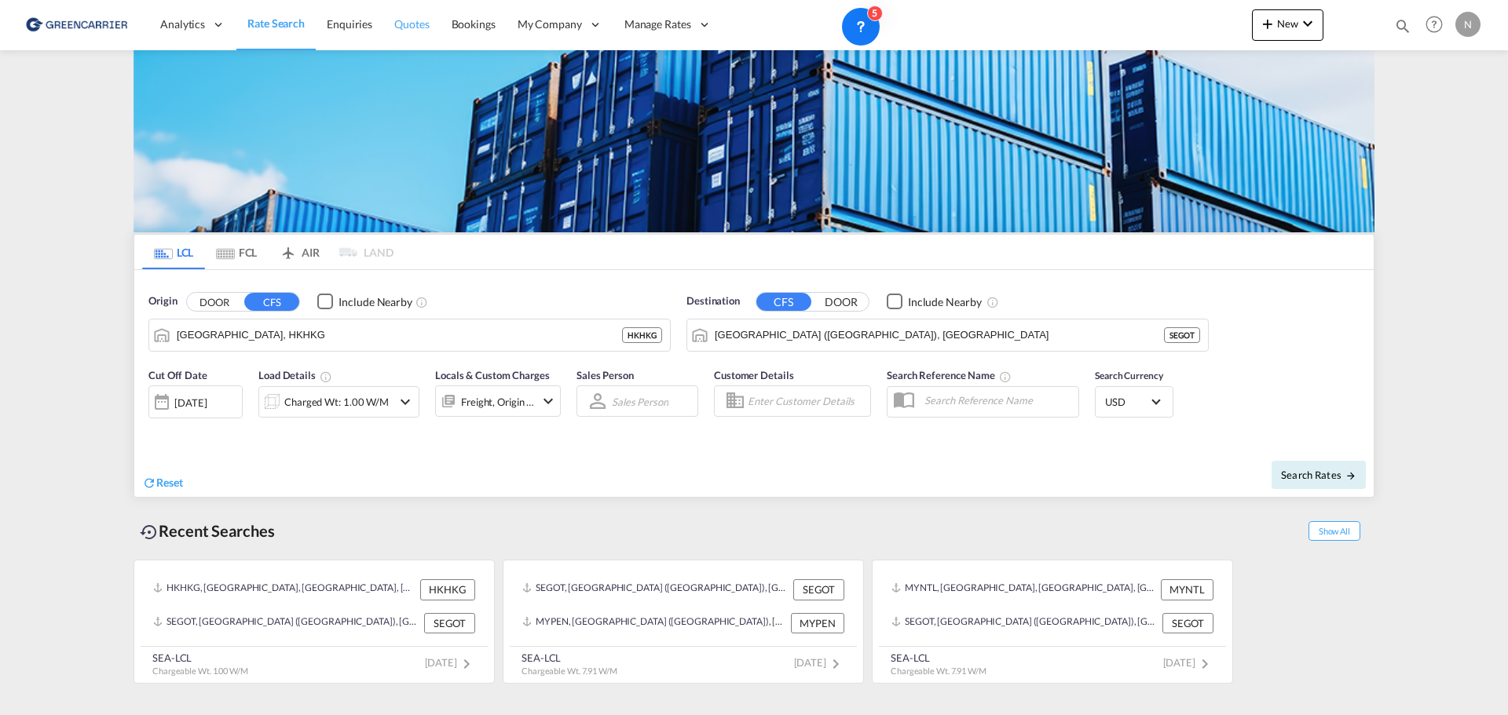
click at [404, 20] on span "Quotes" at bounding box center [411, 23] width 35 height 13
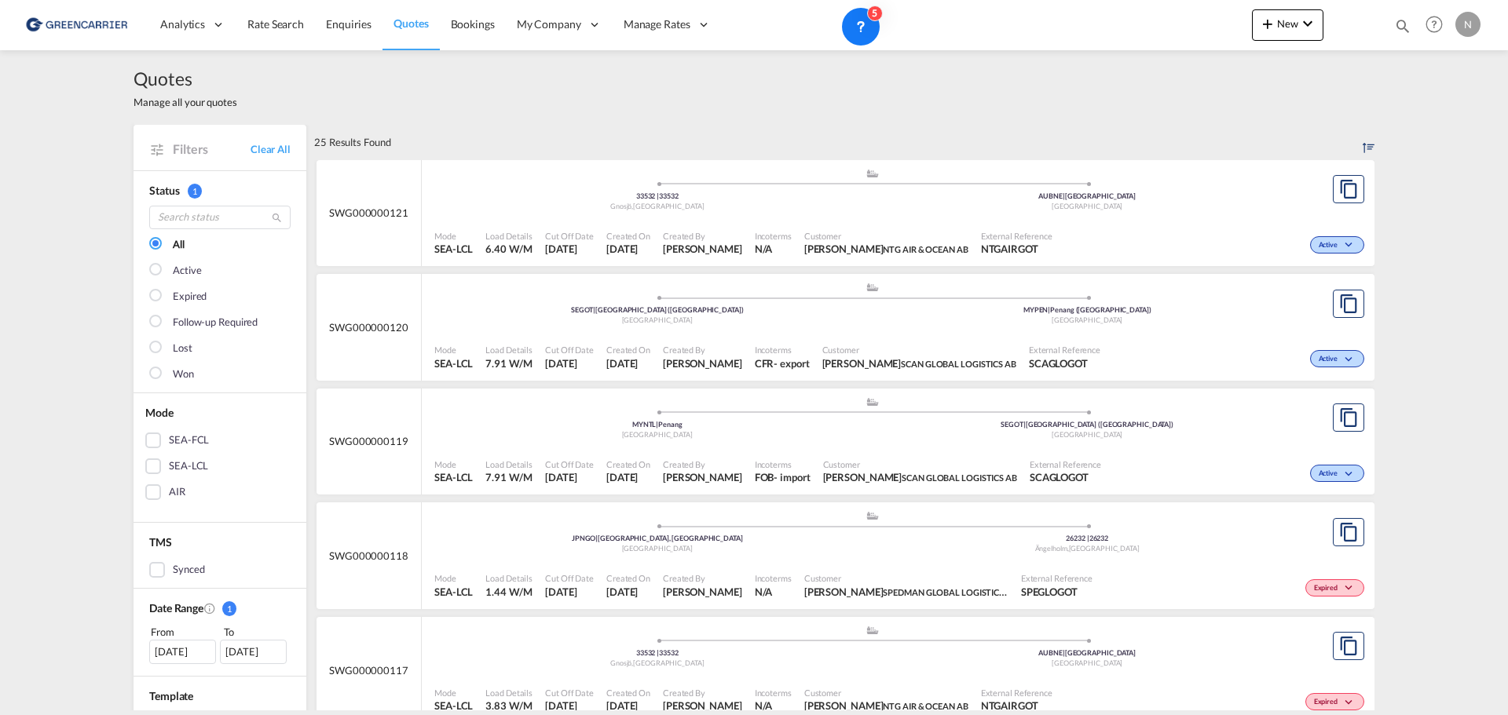
click at [1123, 228] on div "Active" at bounding box center [1212, 243] width 309 height 39
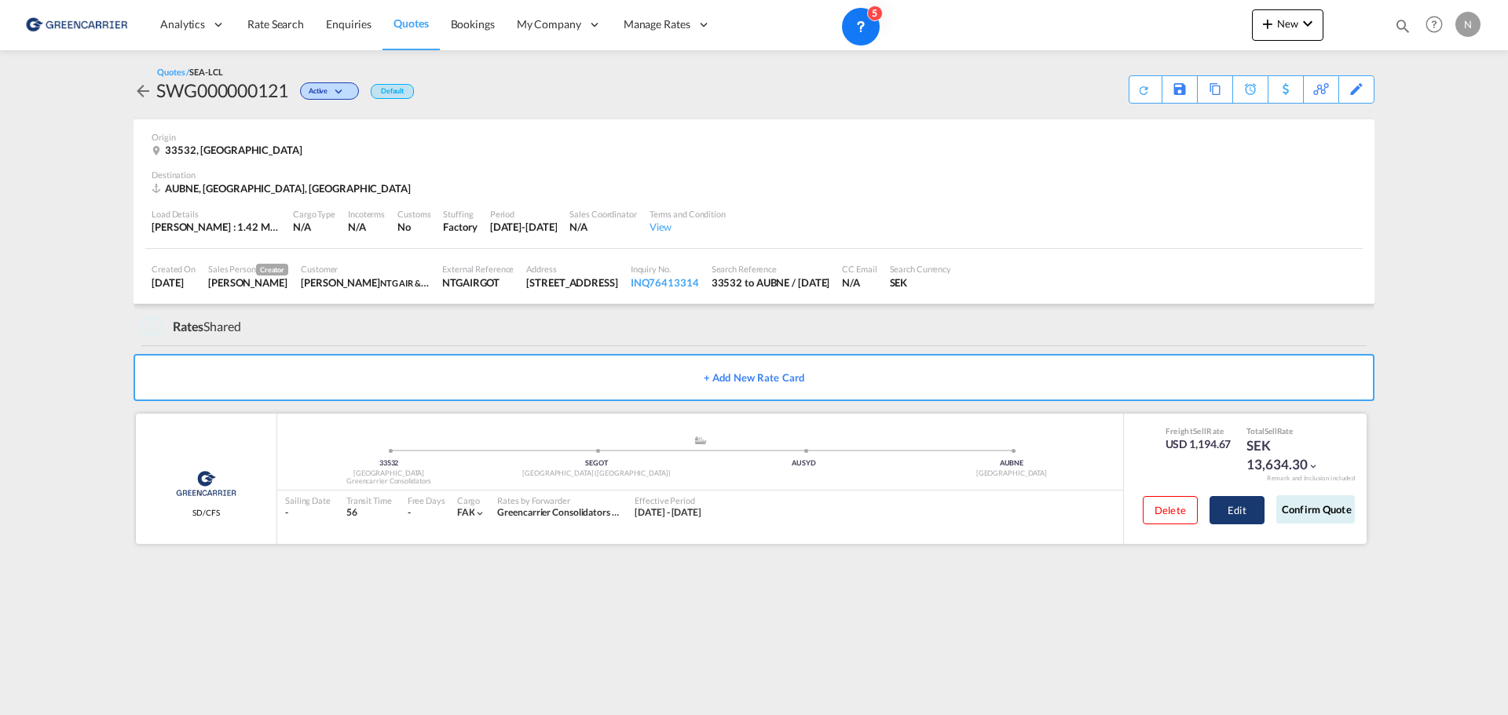
click at [1243, 509] on button "Edit" at bounding box center [1236, 510] width 55 height 28
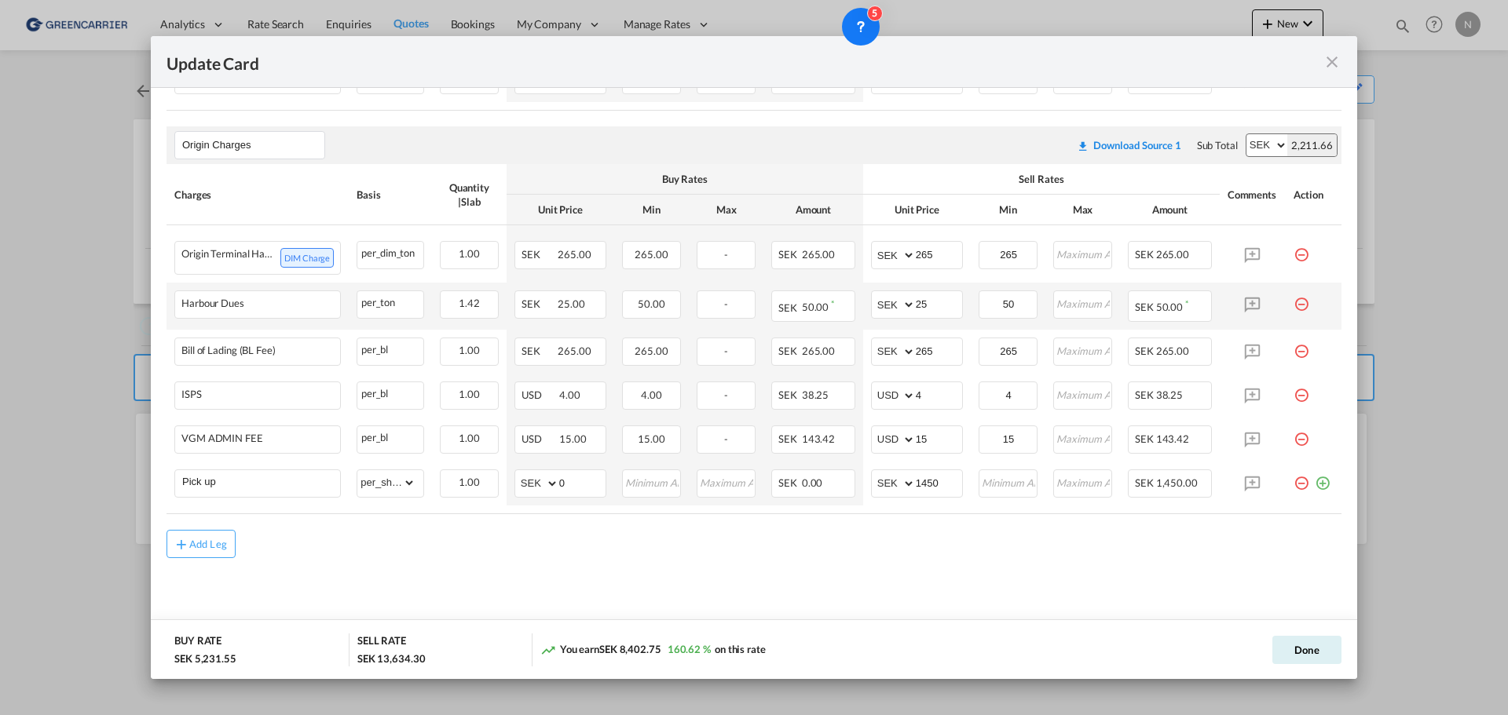
scroll to position [744, 0]
click at [932, 482] on input "1450" at bounding box center [939, 482] width 46 height 24
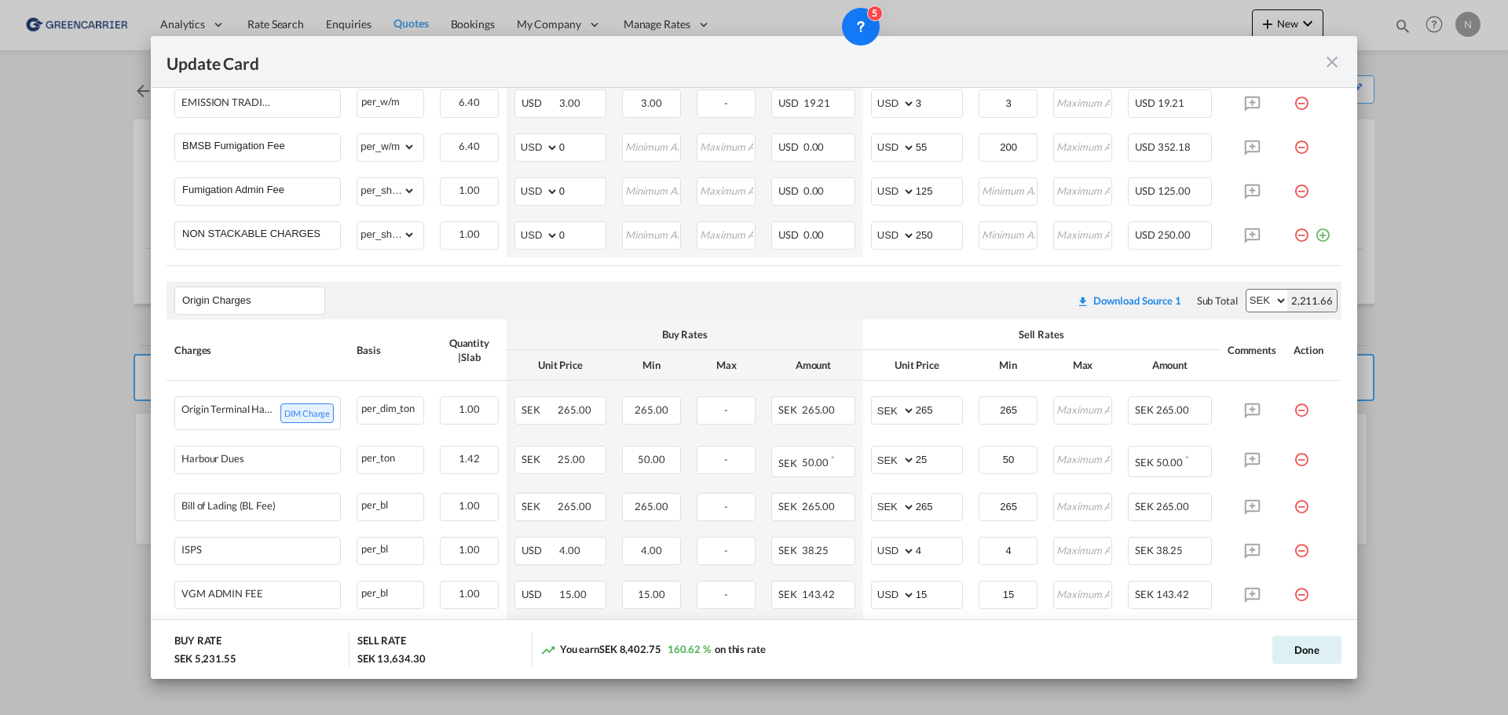
scroll to position [626, 0]
